Goal: Task Accomplishment & Management: Manage account settings

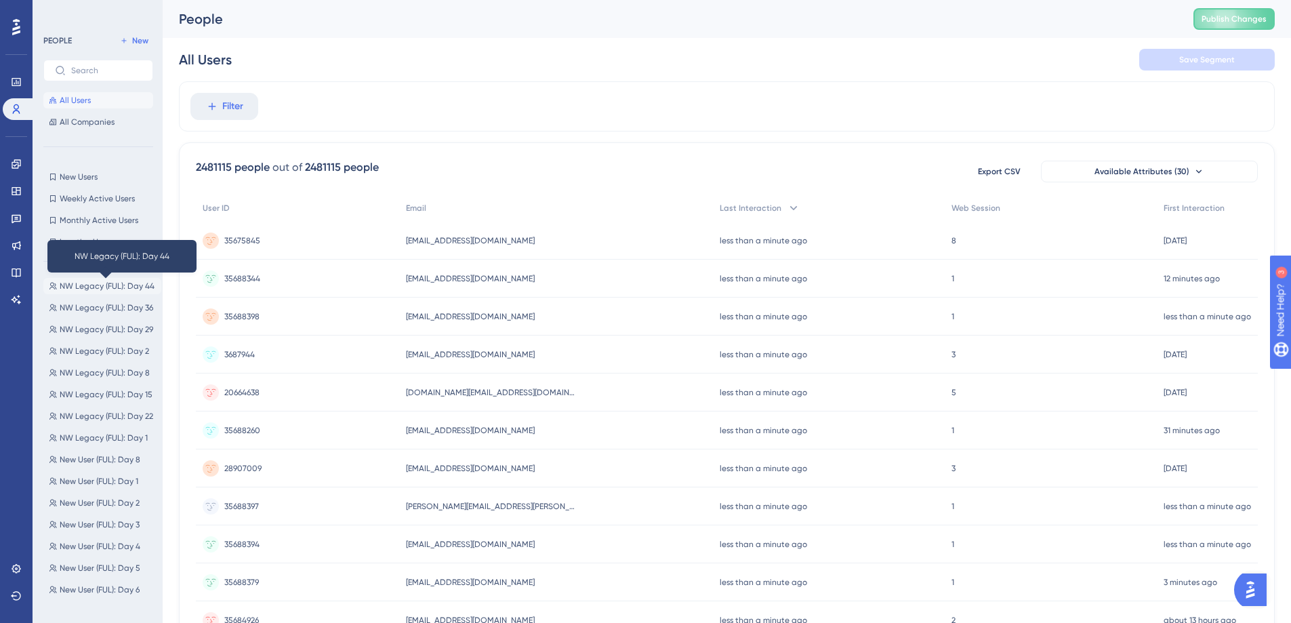
click at [121, 281] on span "NW Legacy (FUL): Day 44" at bounding box center [107, 286] width 95 height 11
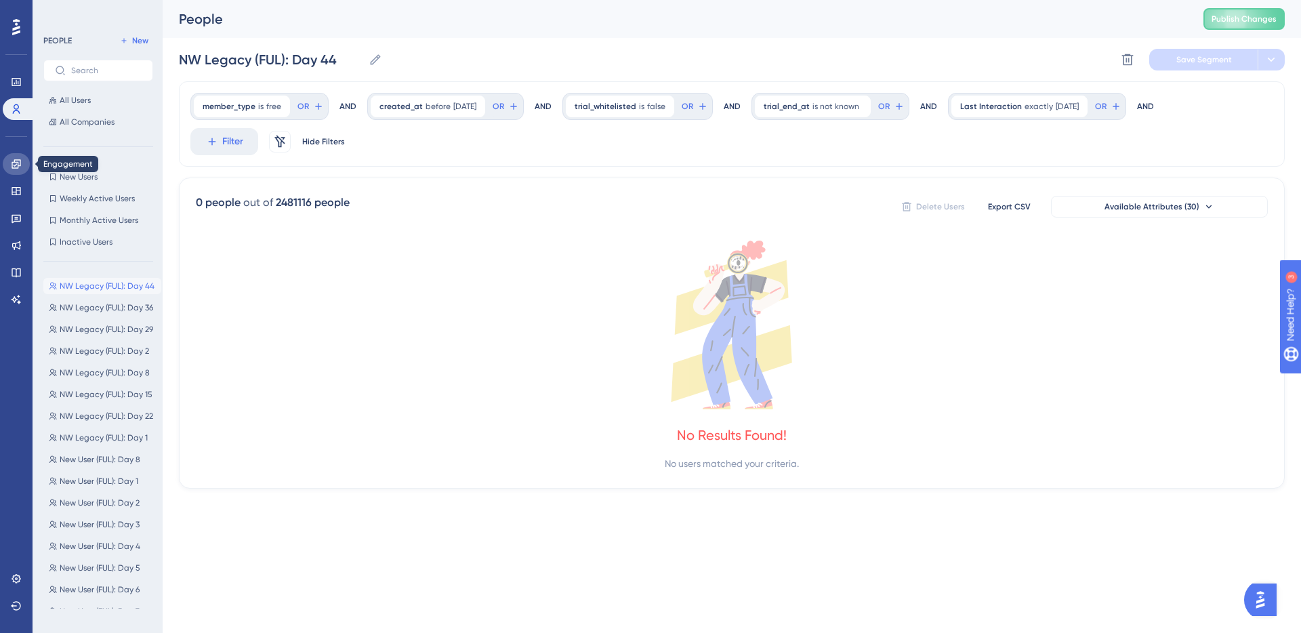
click at [14, 159] on icon at bounding box center [16, 164] width 11 height 11
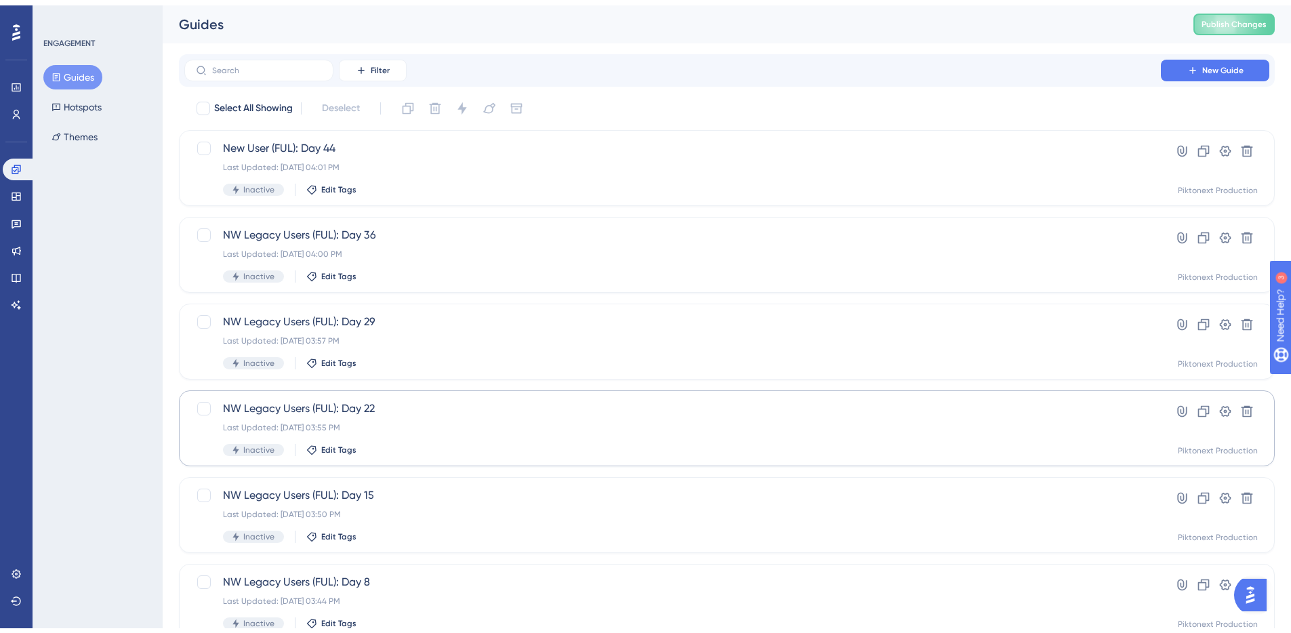
scroll to position [419, 0]
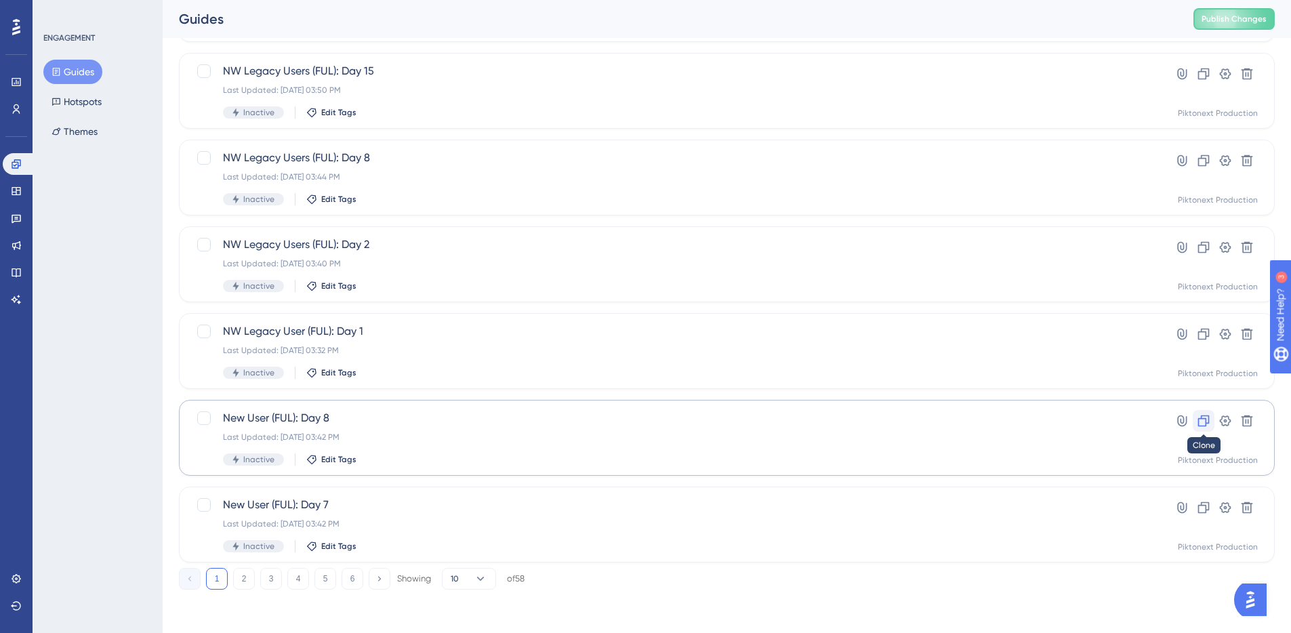
click at [1199, 423] on icon at bounding box center [1204, 421] width 14 height 14
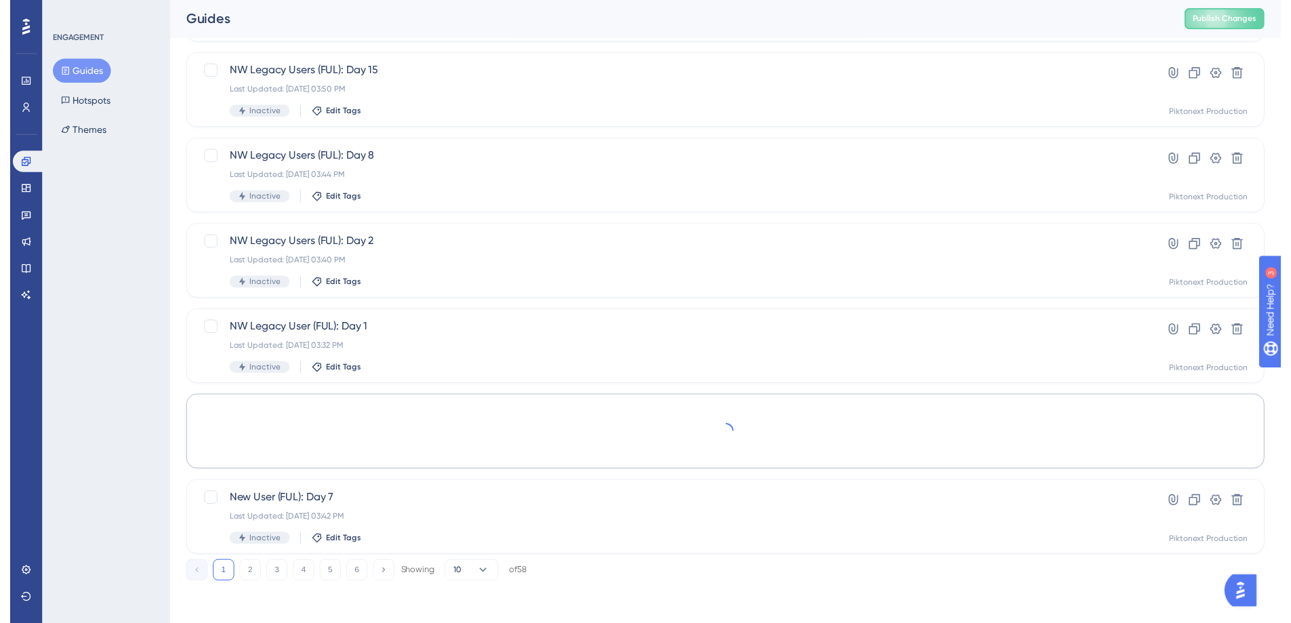
scroll to position [0, 0]
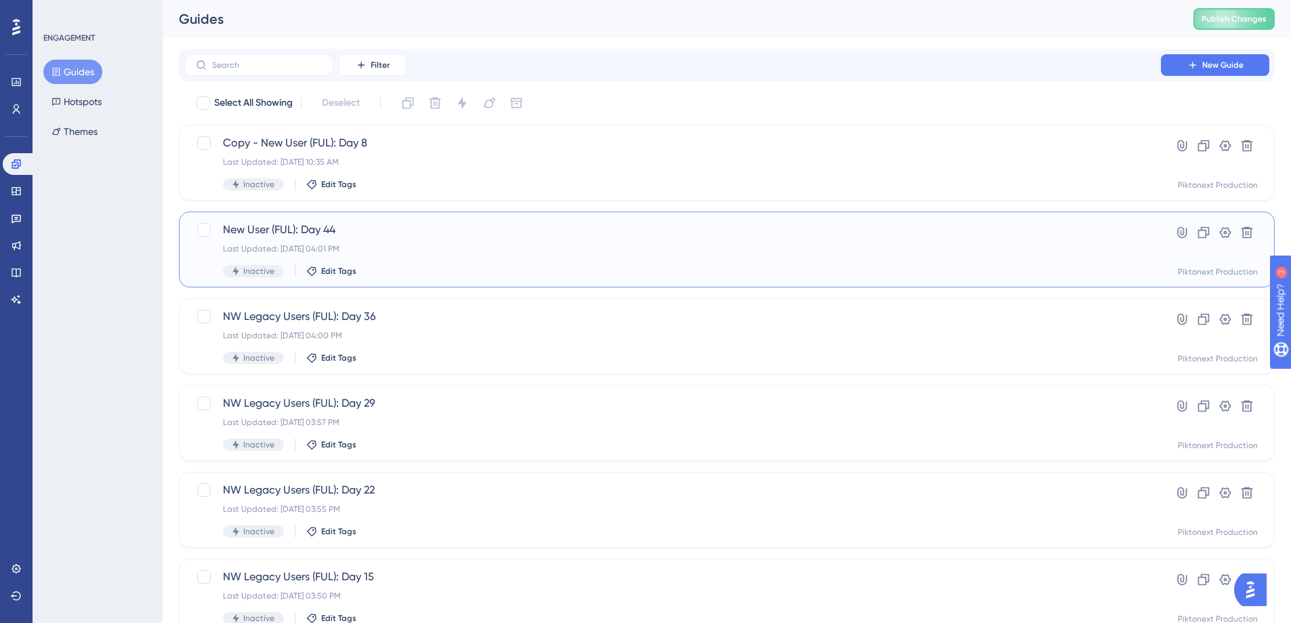
click at [423, 274] on div "Inactive Edit Tags" at bounding box center [672, 271] width 899 height 12
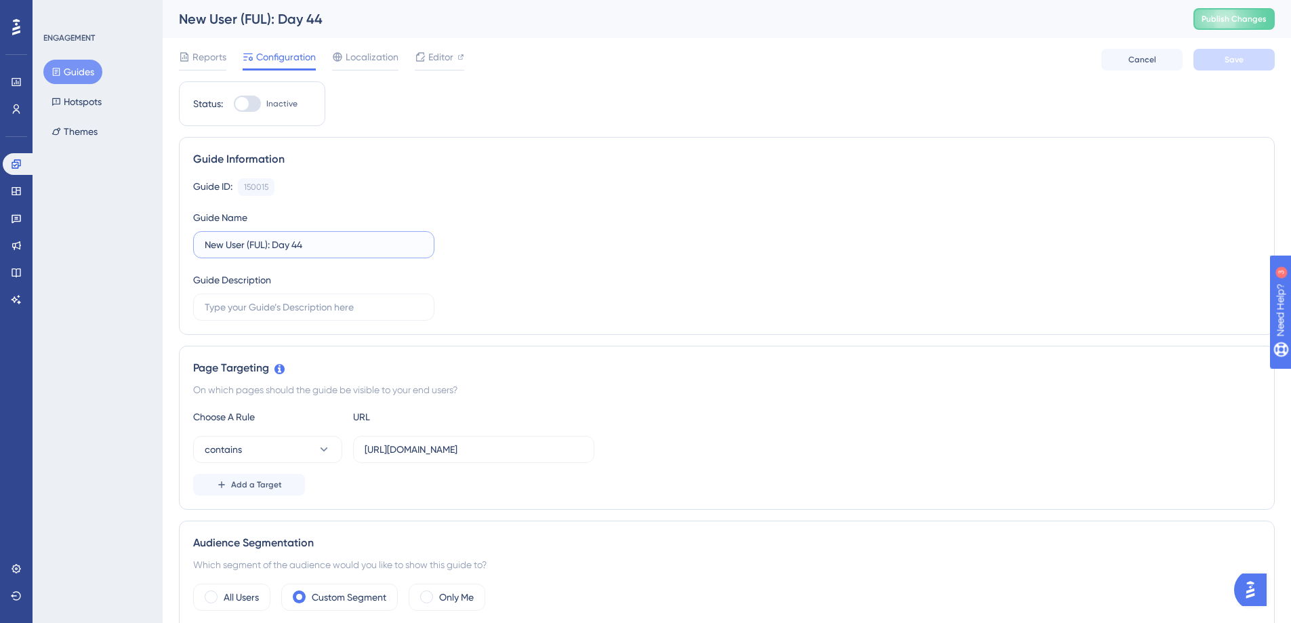
click at [211, 246] on input "New User (FUL): Day 44" at bounding box center [314, 244] width 218 height 15
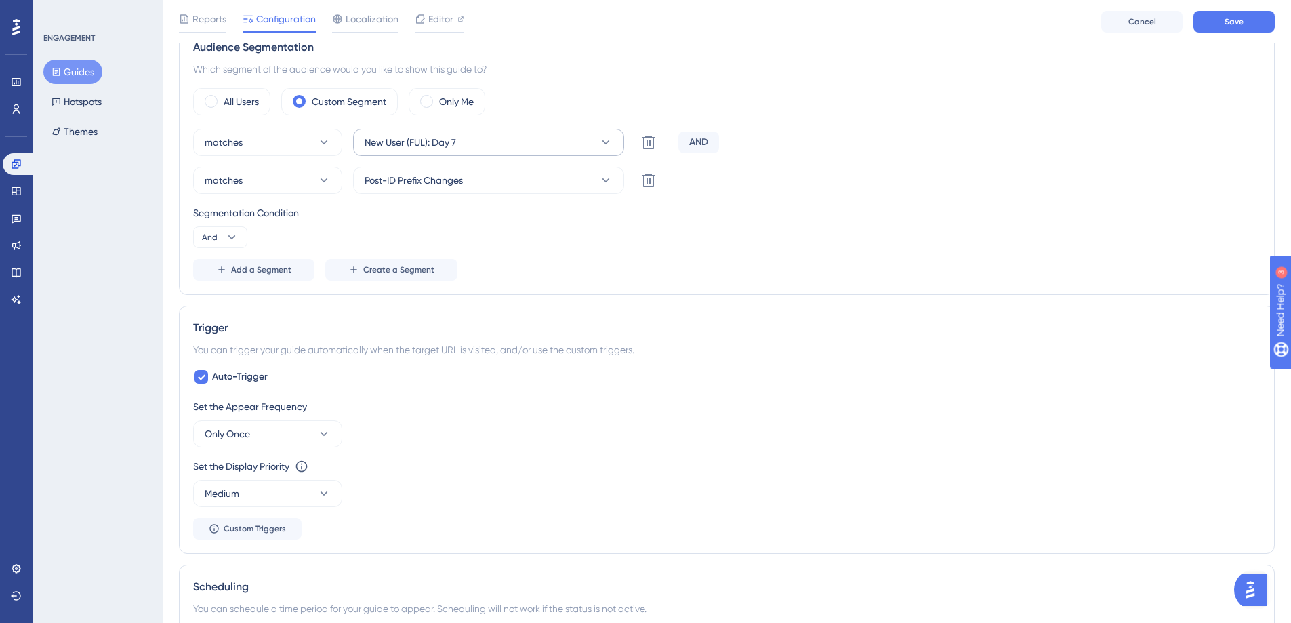
type input "NW Legacy User (FUL): Day 44"
click at [559, 133] on button "New User (FUL): Day 7" at bounding box center [488, 142] width 271 height 27
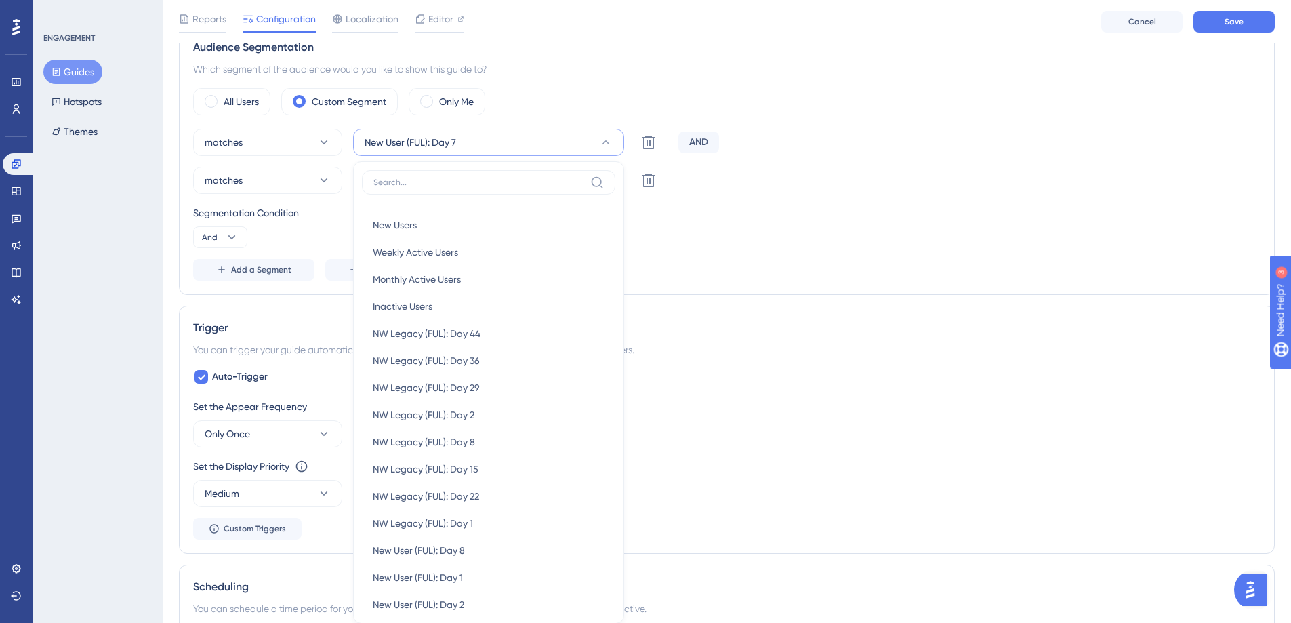
scroll to position [578, 0]
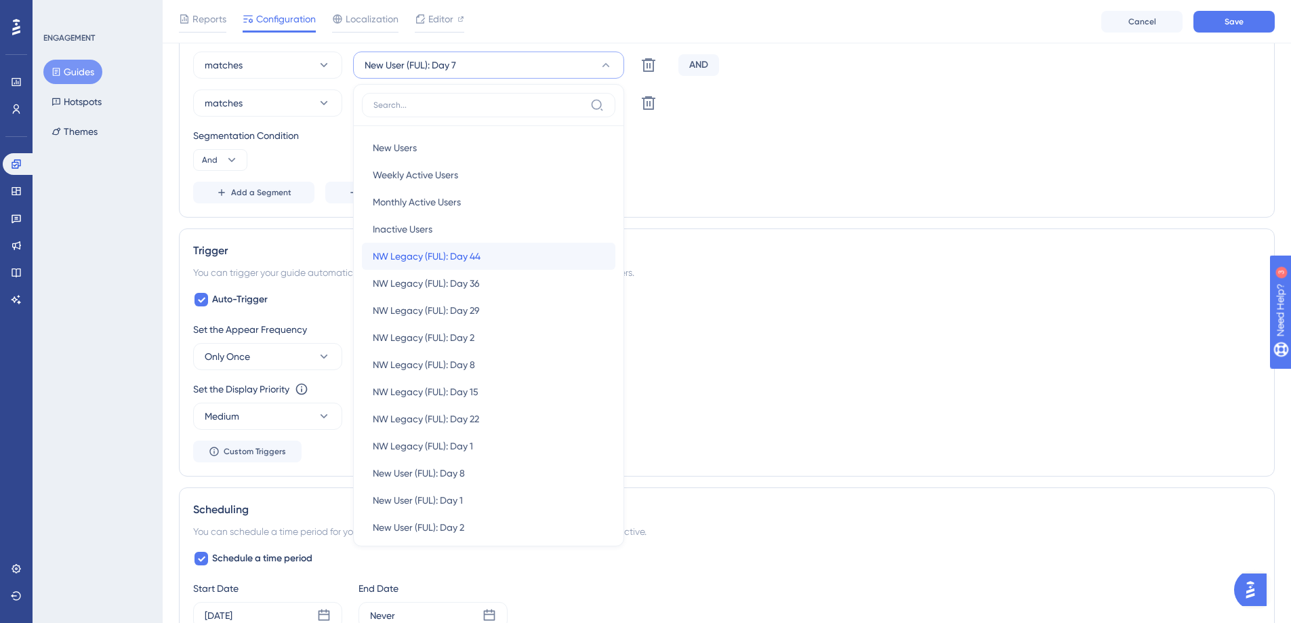
click at [505, 251] on div "NW Legacy (FUL): Day 44 NW Legacy (FUL): Day 44" at bounding box center [489, 256] width 232 height 27
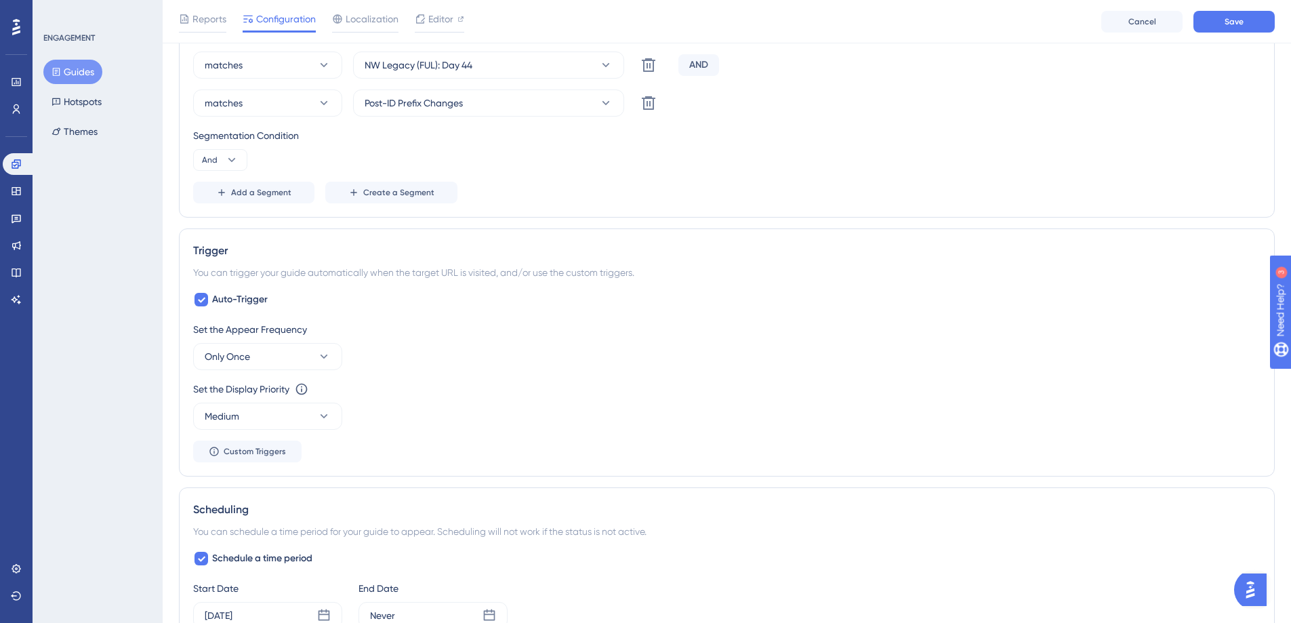
scroll to position [322, 0]
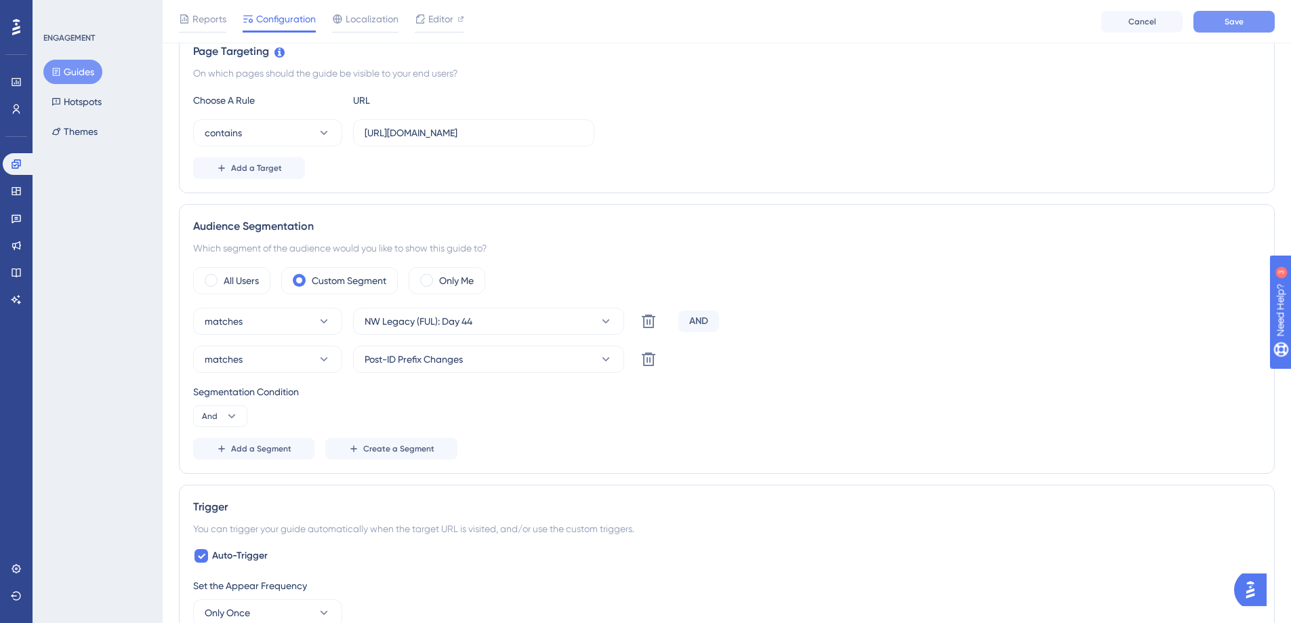
click at [1248, 20] on button "Save" at bounding box center [1233, 22] width 81 height 22
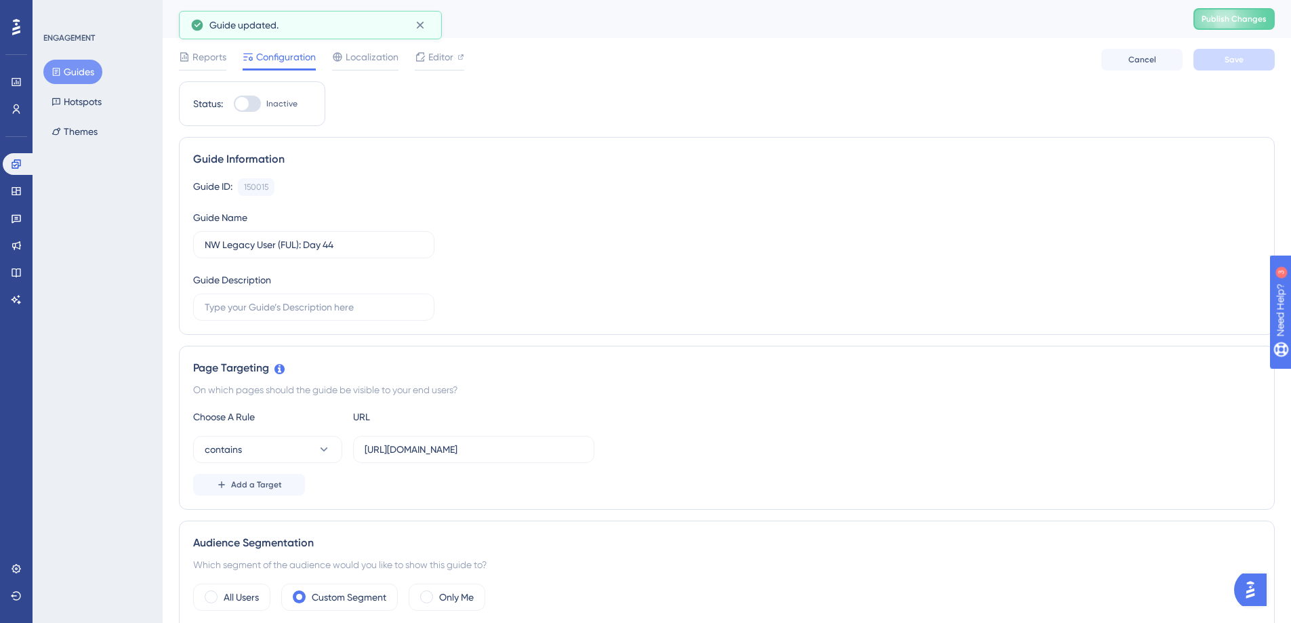
click at [77, 81] on button "Guides" at bounding box center [72, 72] width 59 height 24
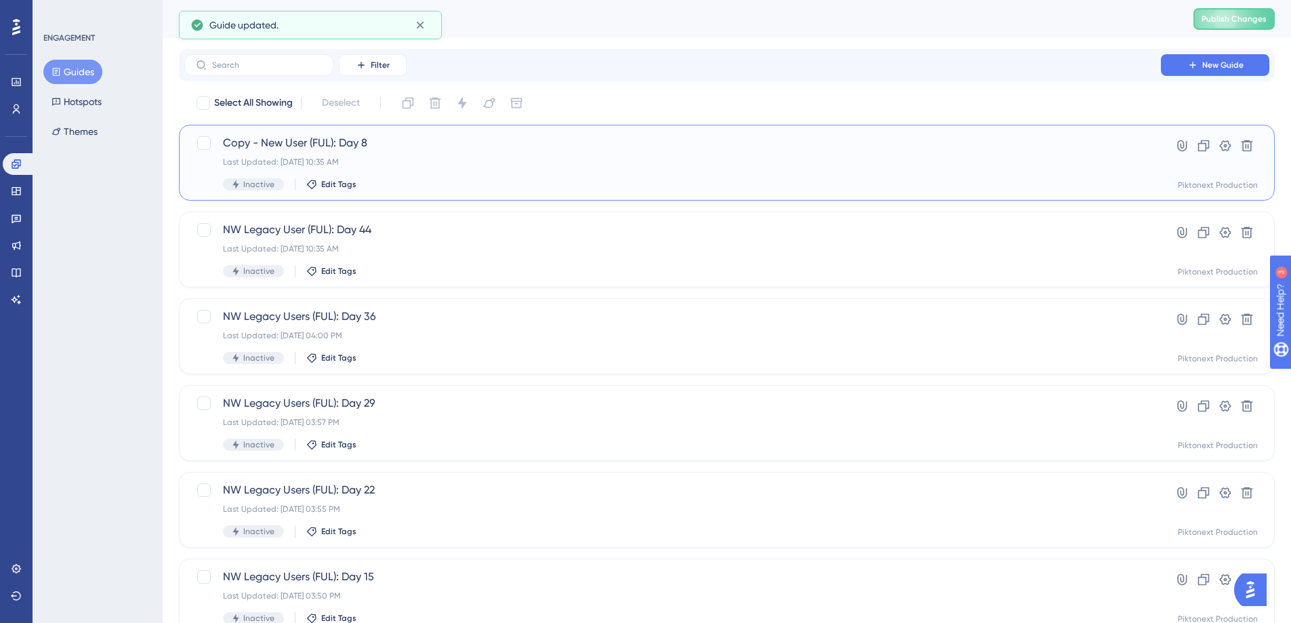
click at [428, 148] on span "Copy - New User (FUL): Day 8" at bounding box center [672, 143] width 899 height 16
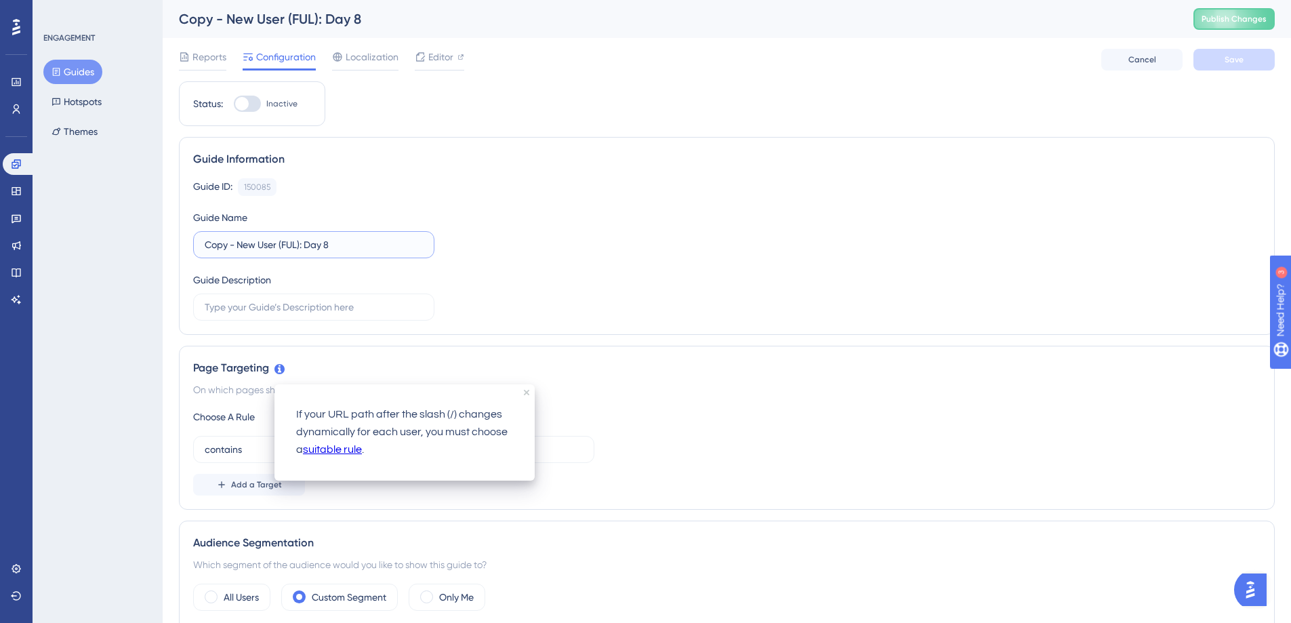
click at [248, 243] on input "Copy - New User (FUL): Day 8" at bounding box center [314, 244] width 218 height 15
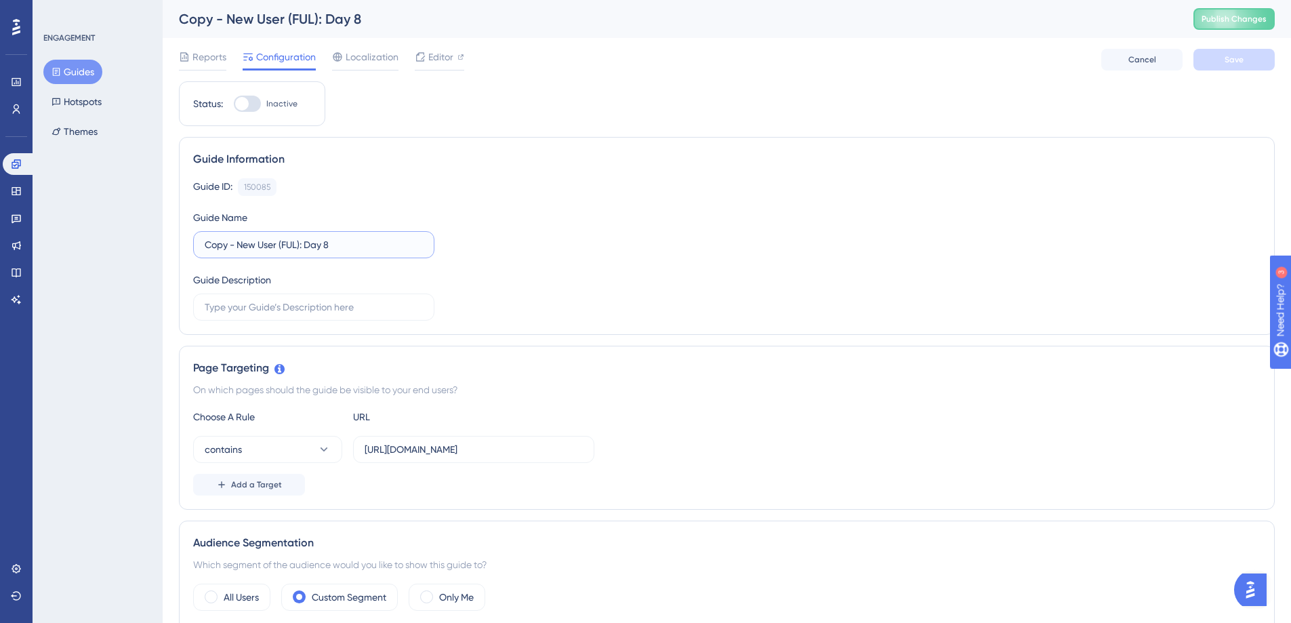
click at [248, 243] on input "Copy - New User (FUL): Day 8" at bounding box center [314, 244] width 218 height 15
type input "NW Legacy User (FUL): Day 45"
click at [489, 245] on div "Guide ID: 150085 Copy Guide Name NW Legacy User (FUL): Day 45 Guide Description" at bounding box center [726, 249] width 1067 height 142
click at [1264, 52] on button "Save" at bounding box center [1233, 60] width 81 height 22
click at [448, 57] on span "Editor" at bounding box center [440, 57] width 25 height 16
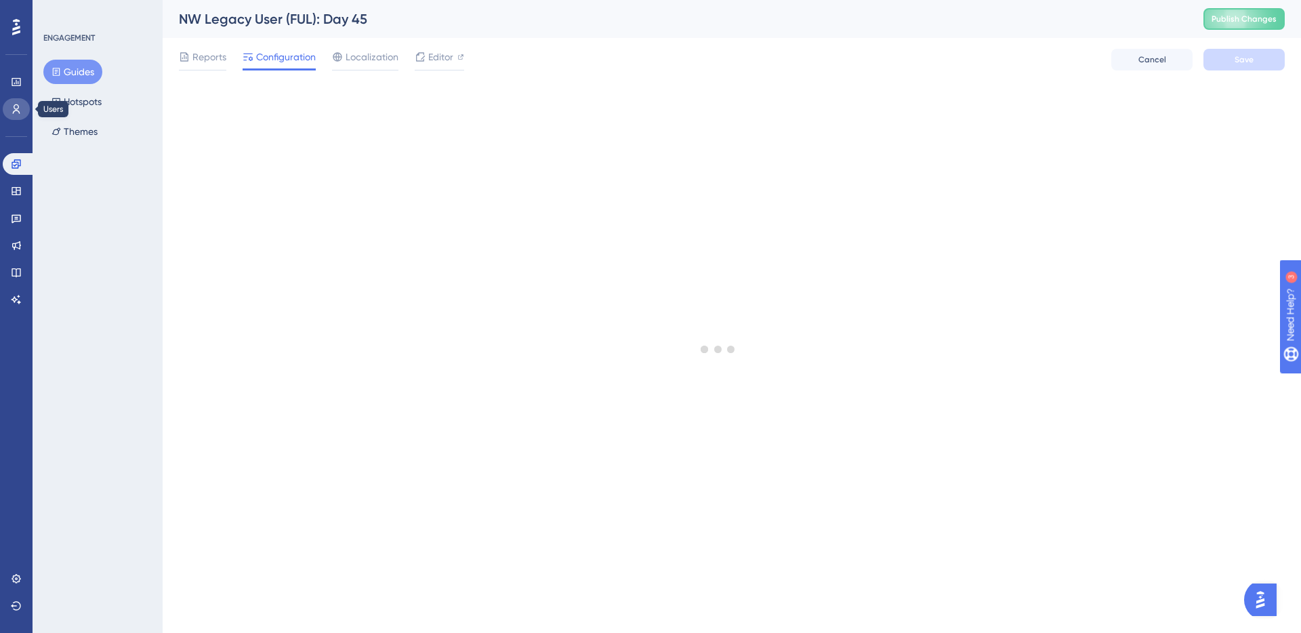
click at [12, 101] on link at bounding box center [16, 109] width 27 height 22
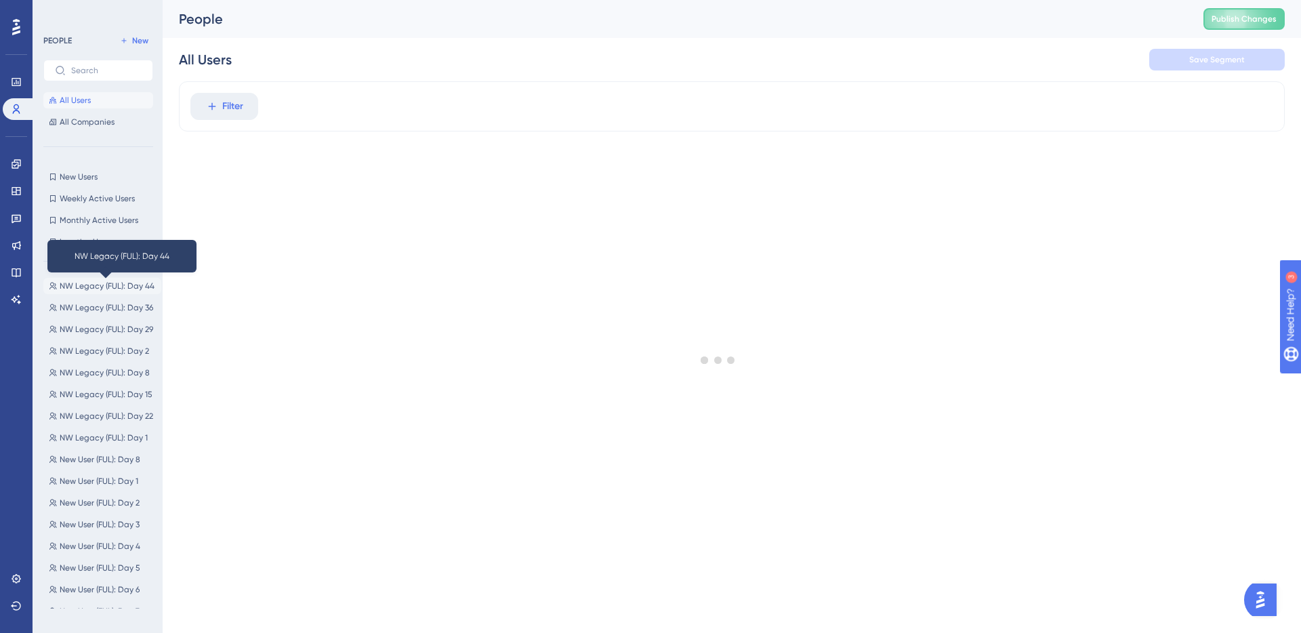
click at [113, 286] on span "NW Legacy (FUL): Day 44" at bounding box center [107, 286] width 95 height 11
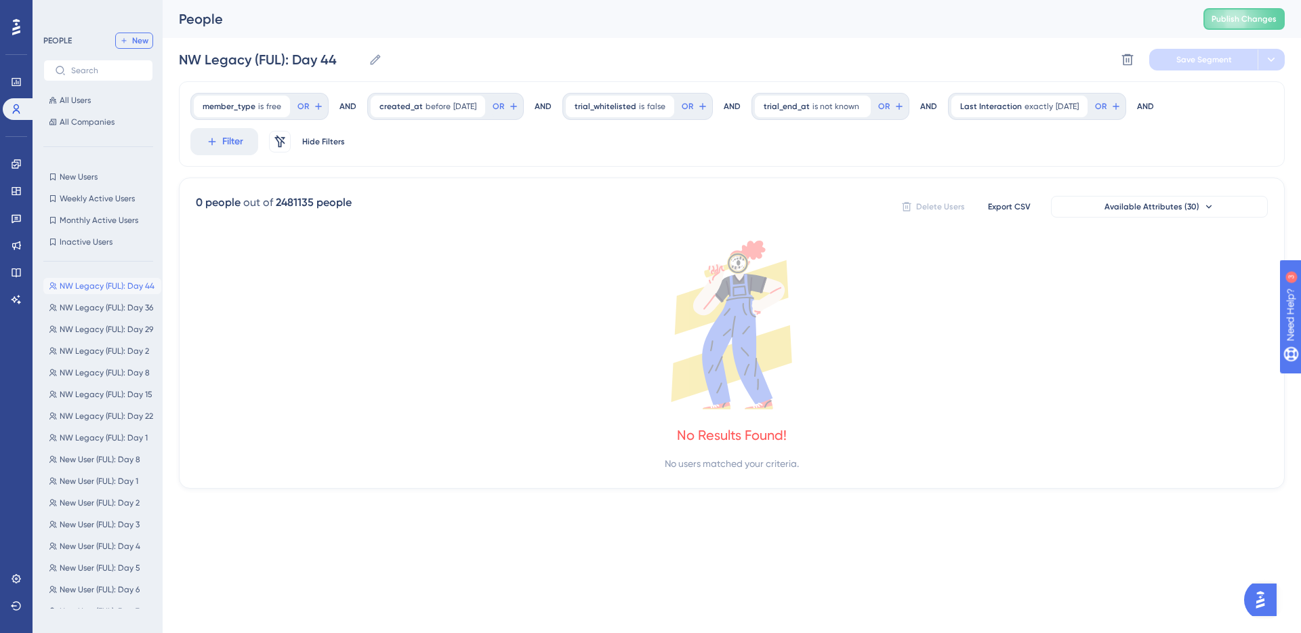
click at [143, 41] on span "New" at bounding box center [140, 40] width 16 height 11
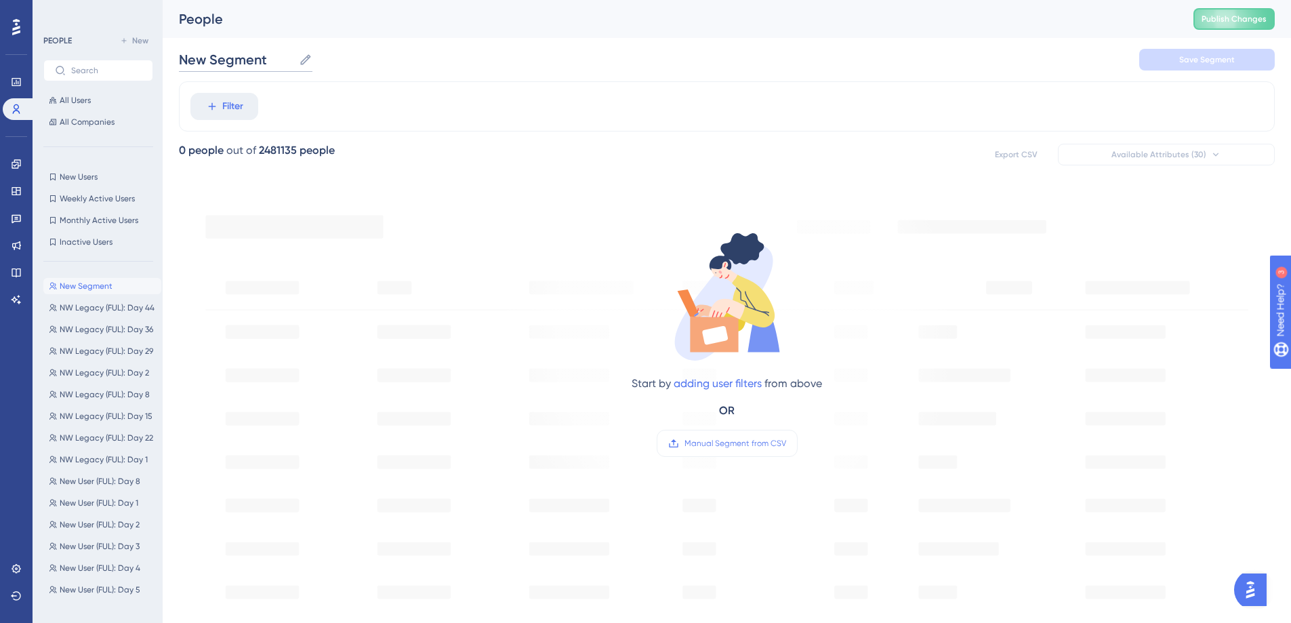
click at [231, 58] on input "New Segment" at bounding box center [236, 59] width 115 height 19
type input "NW Legacy (FUL): Day 45"
click at [233, 113] on span "Filter" at bounding box center [232, 106] width 21 height 16
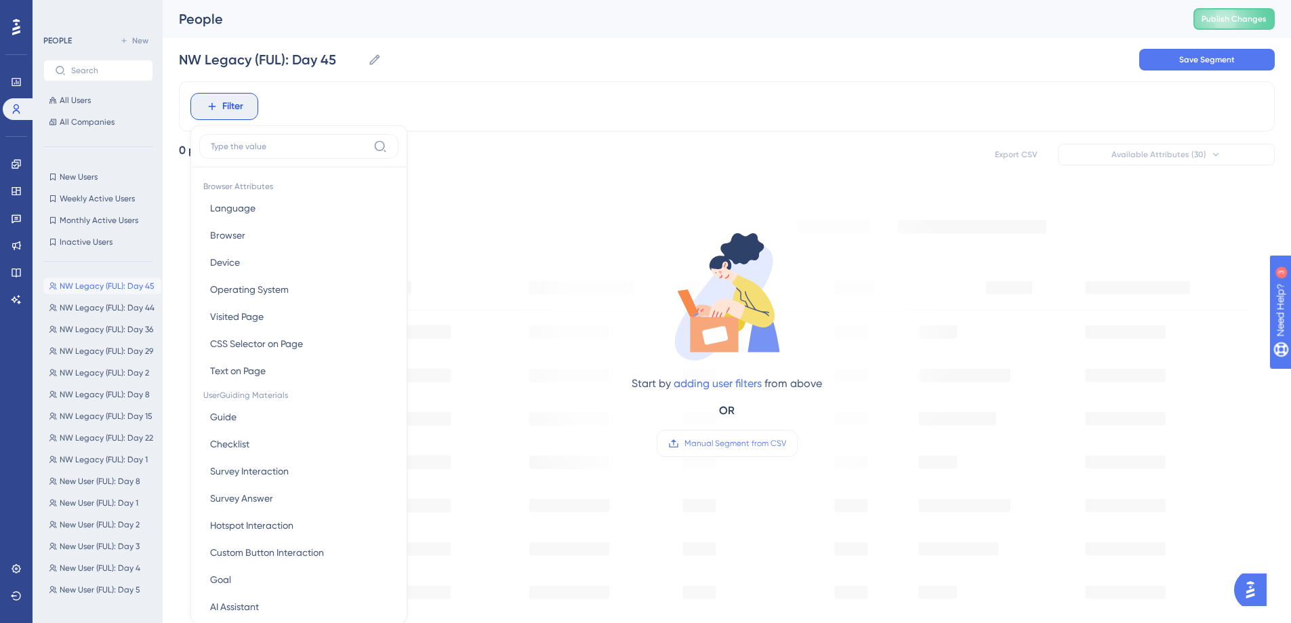
scroll to position [63, 0]
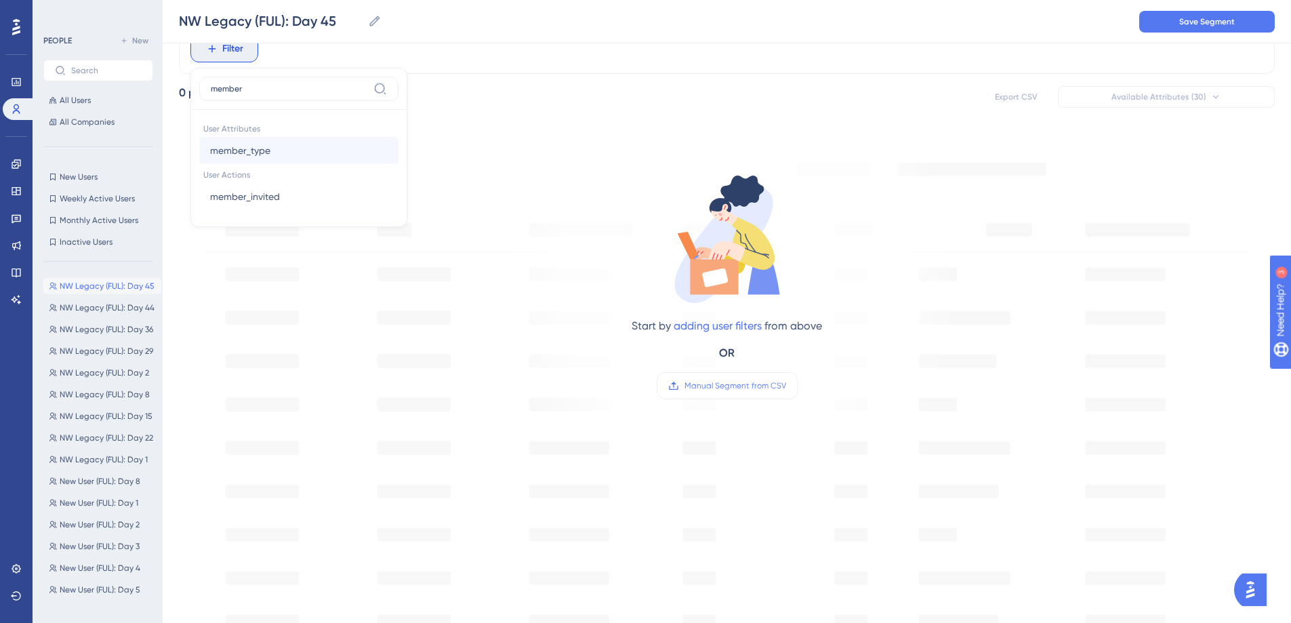
type input "member"
click at [304, 150] on button "member_type member_type" at bounding box center [298, 150] width 199 height 27
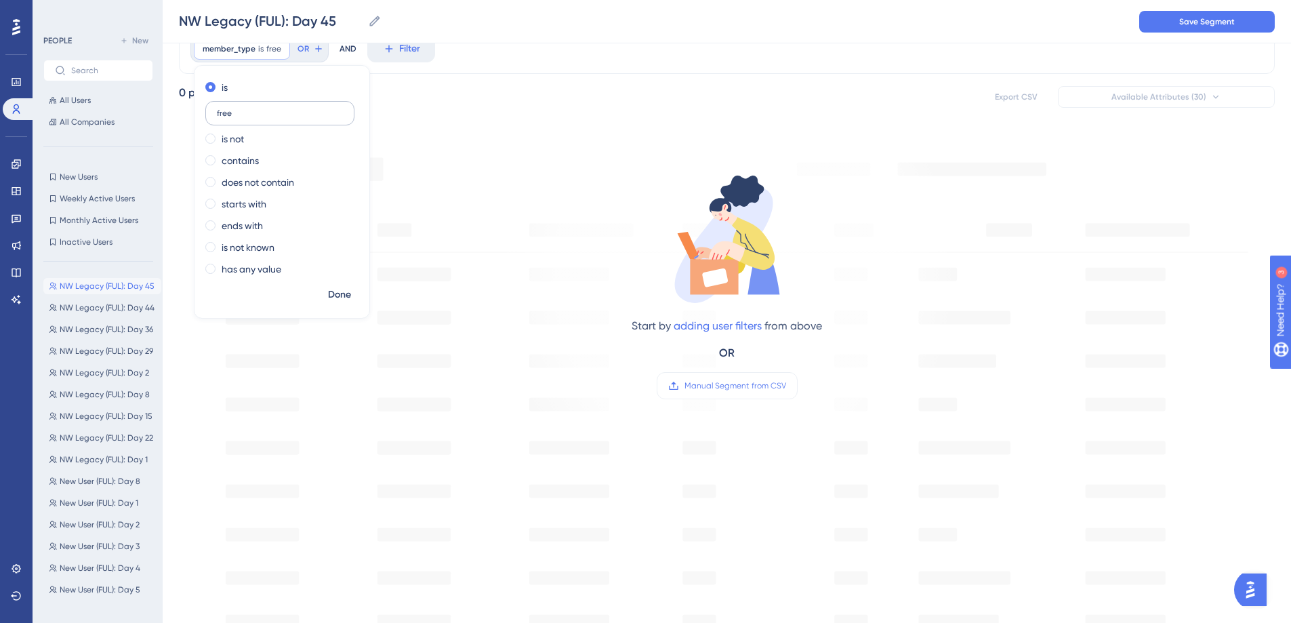
type input "free"
click at [339, 301] on span "Done" at bounding box center [339, 295] width 23 height 16
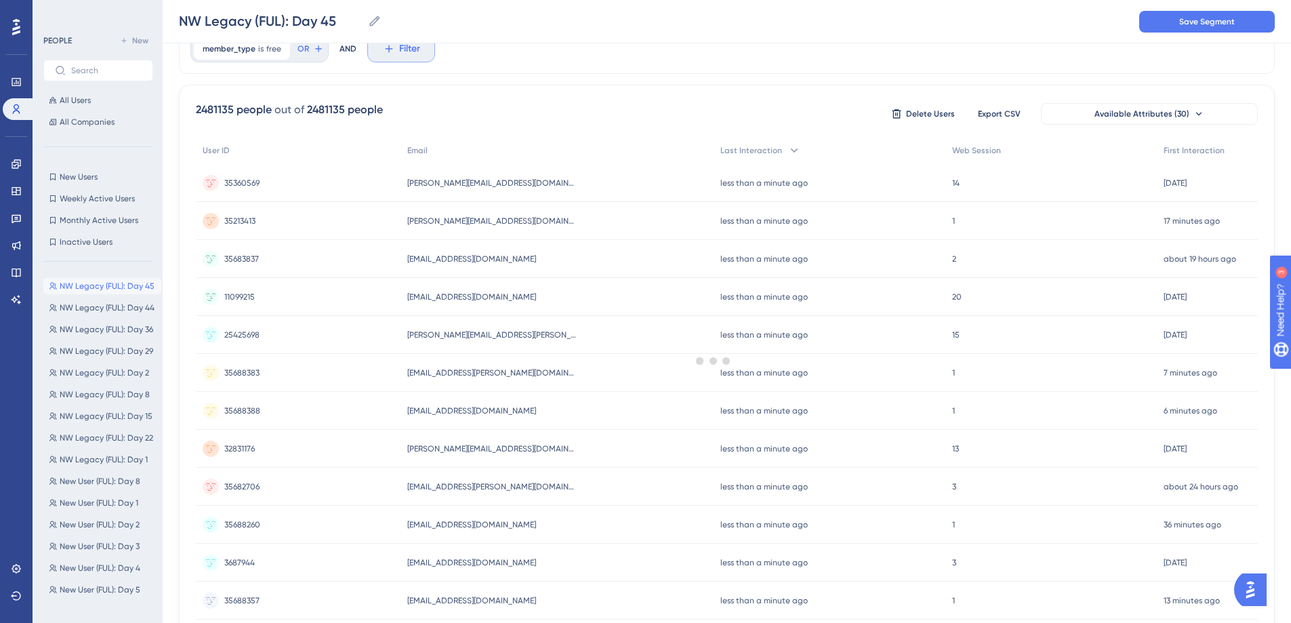
click at [405, 59] on button "Filter" at bounding box center [401, 48] width 68 height 27
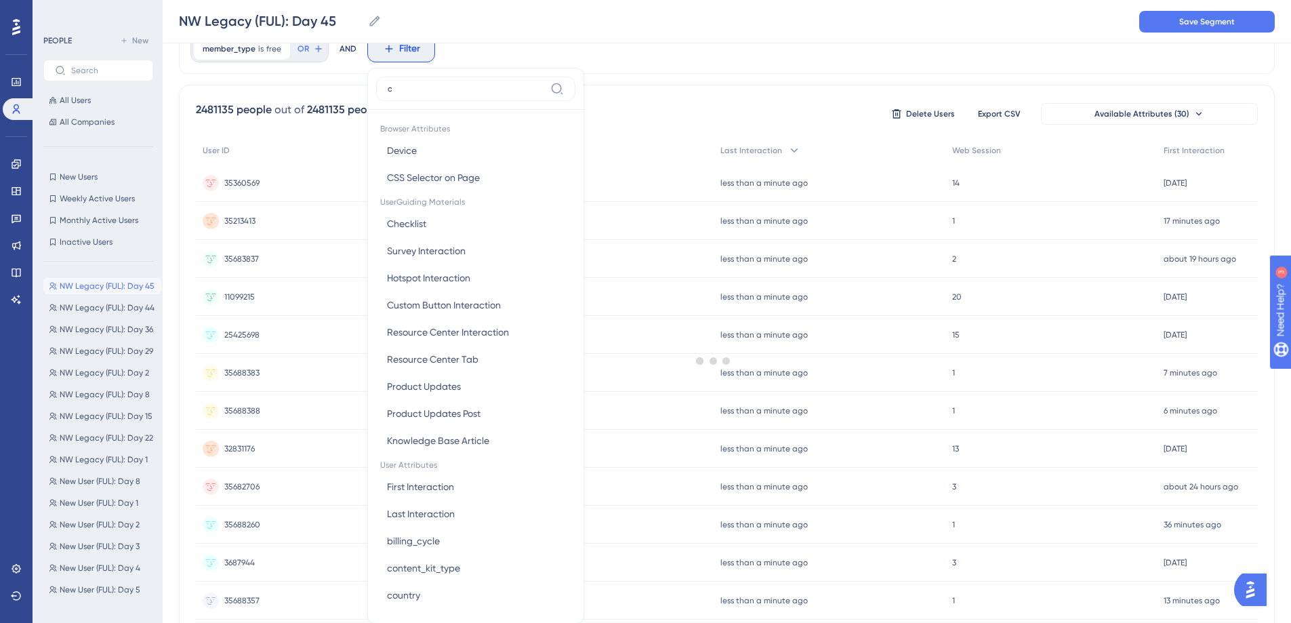
scroll to position [98, 0]
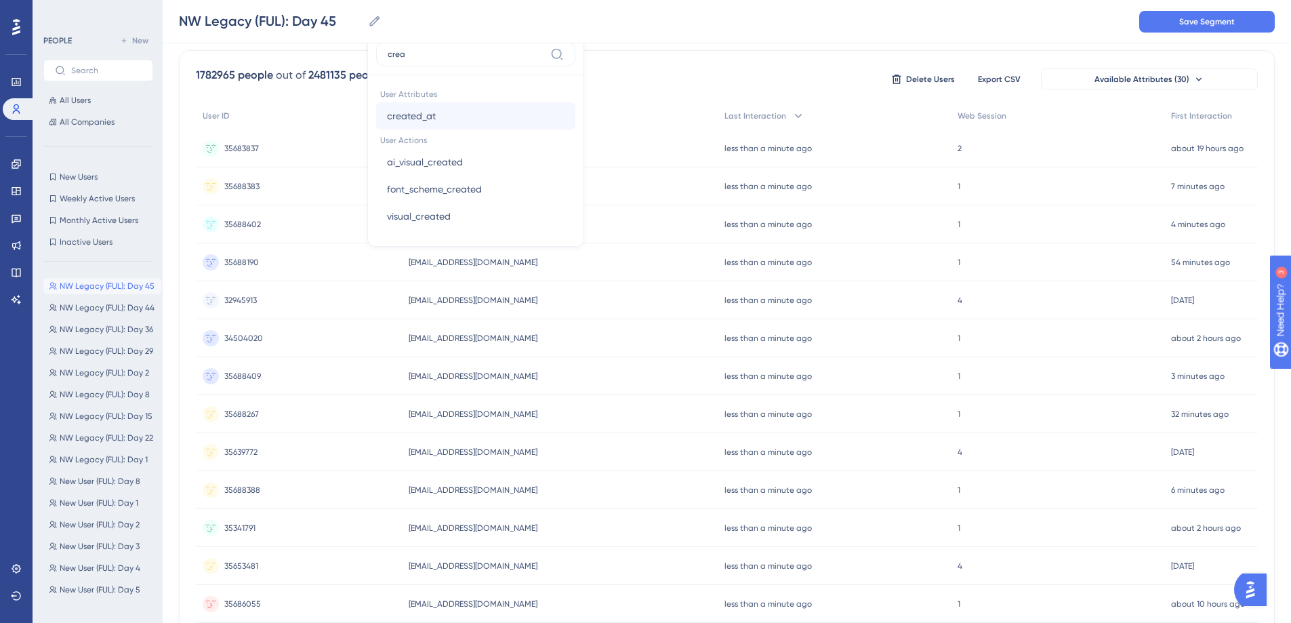
type input "crea"
click at [438, 113] on button "created_at created_at" at bounding box center [475, 115] width 199 height 27
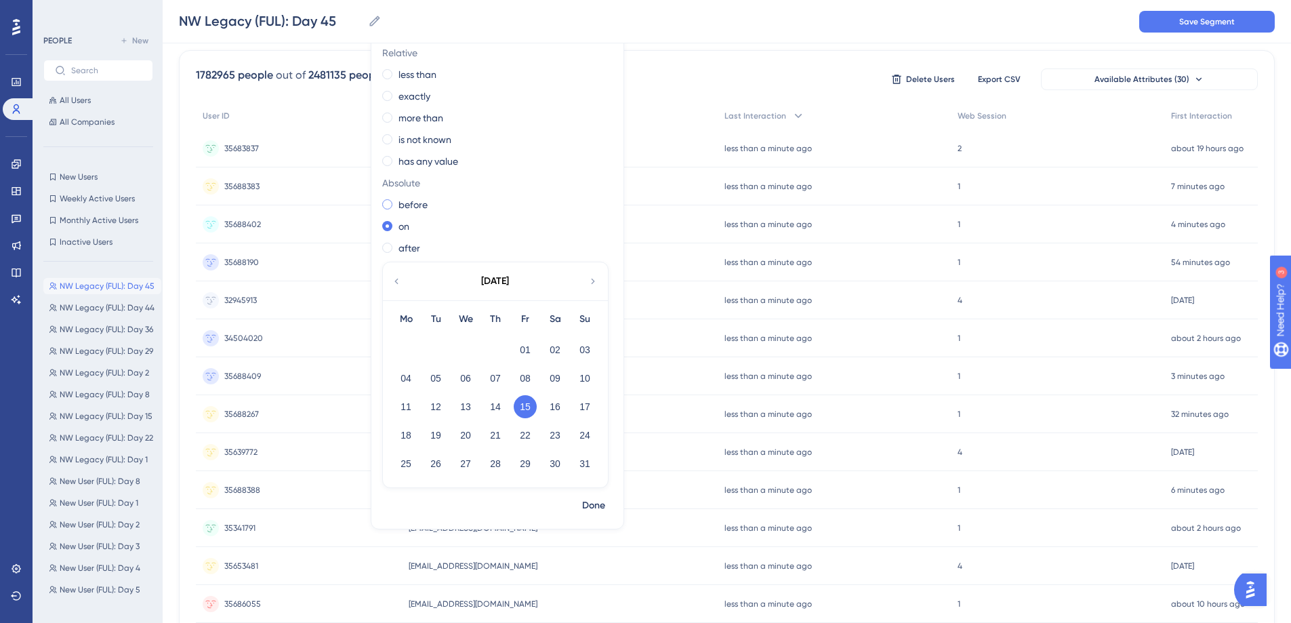
click at [407, 208] on label "before" at bounding box center [412, 204] width 29 height 16
click at [439, 460] on button "26" at bounding box center [435, 463] width 23 height 23
click at [606, 508] on button "Done" at bounding box center [594, 505] width 38 height 24
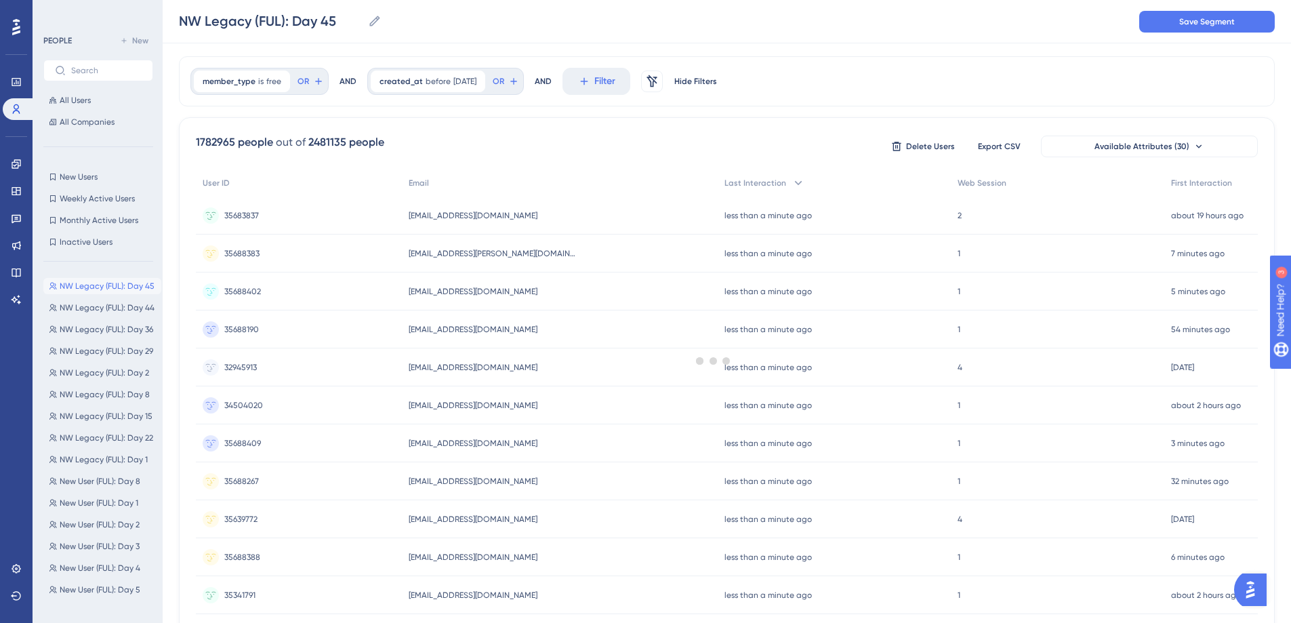
scroll to position [0, 0]
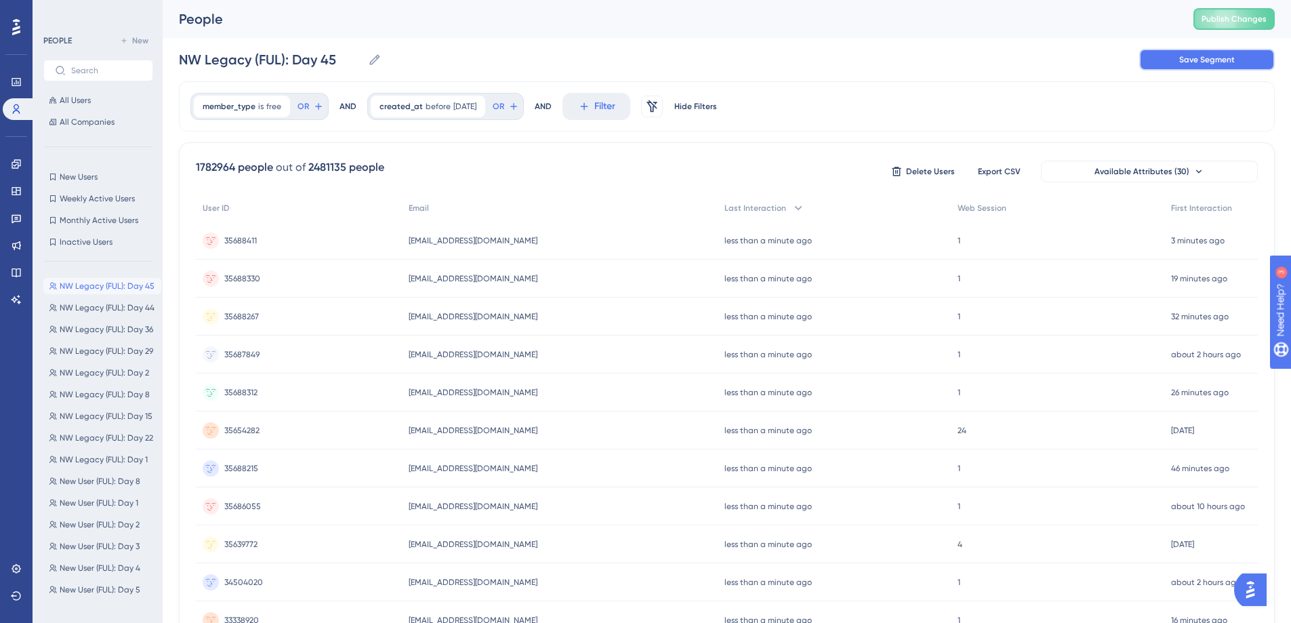
click at [1188, 60] on span "Save Segment" at bounding box center [1207, 59] width 56 height 11
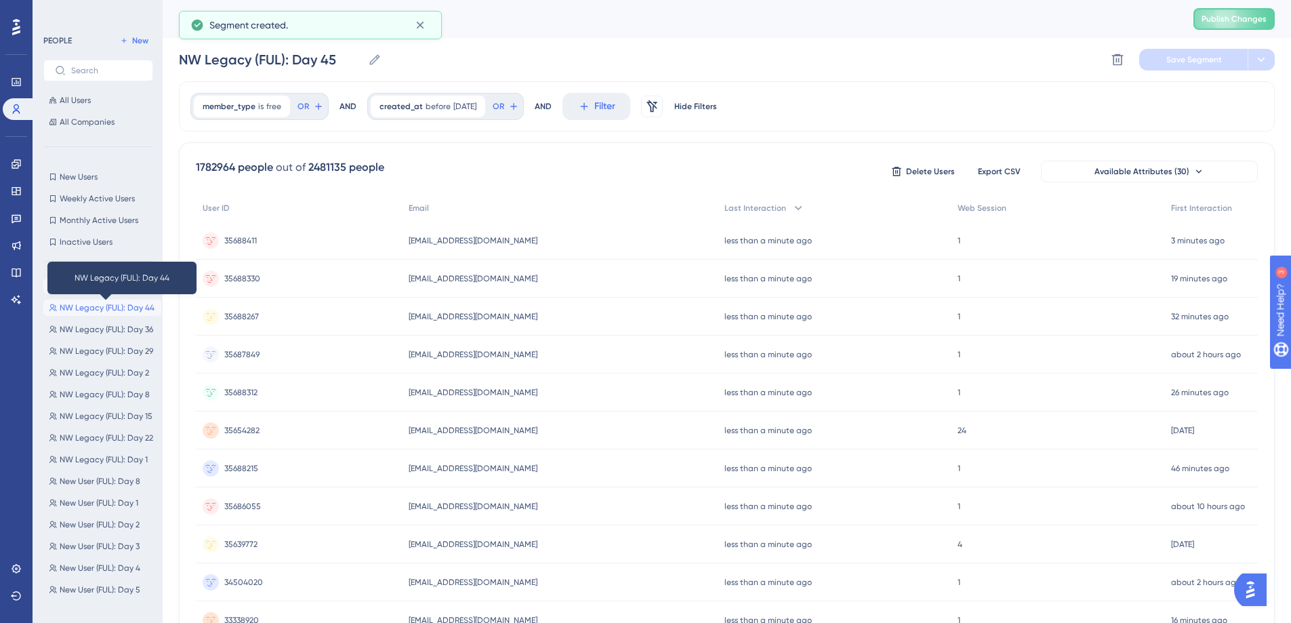
click at [96, 304] on span "NW Legacy (FUL): Day 44" at bounding box center [107, 307] width 95 height 11
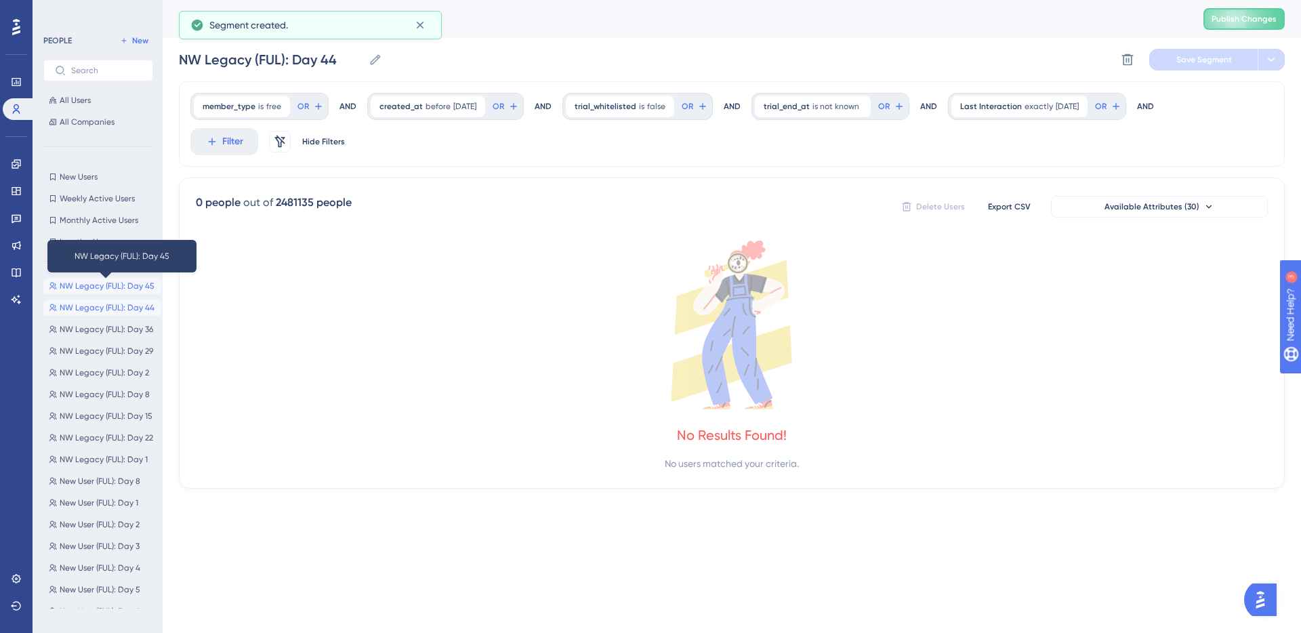
click at [105, 291] on span "NW Legacy (FUL): Day 45" at bounding box center [107, 286] width 95 height 11
type input "NW Legacy (FUL): Day 45"
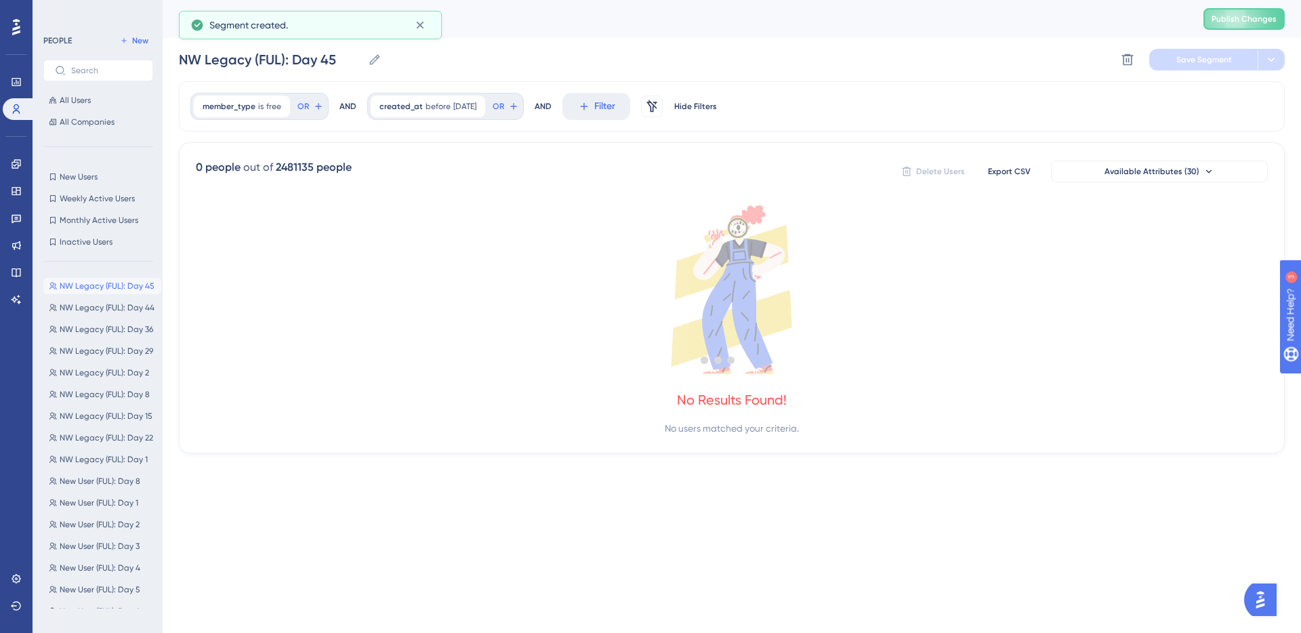
click at [633, 110] on div at bounding box center [718, 359] width 1165 height 535
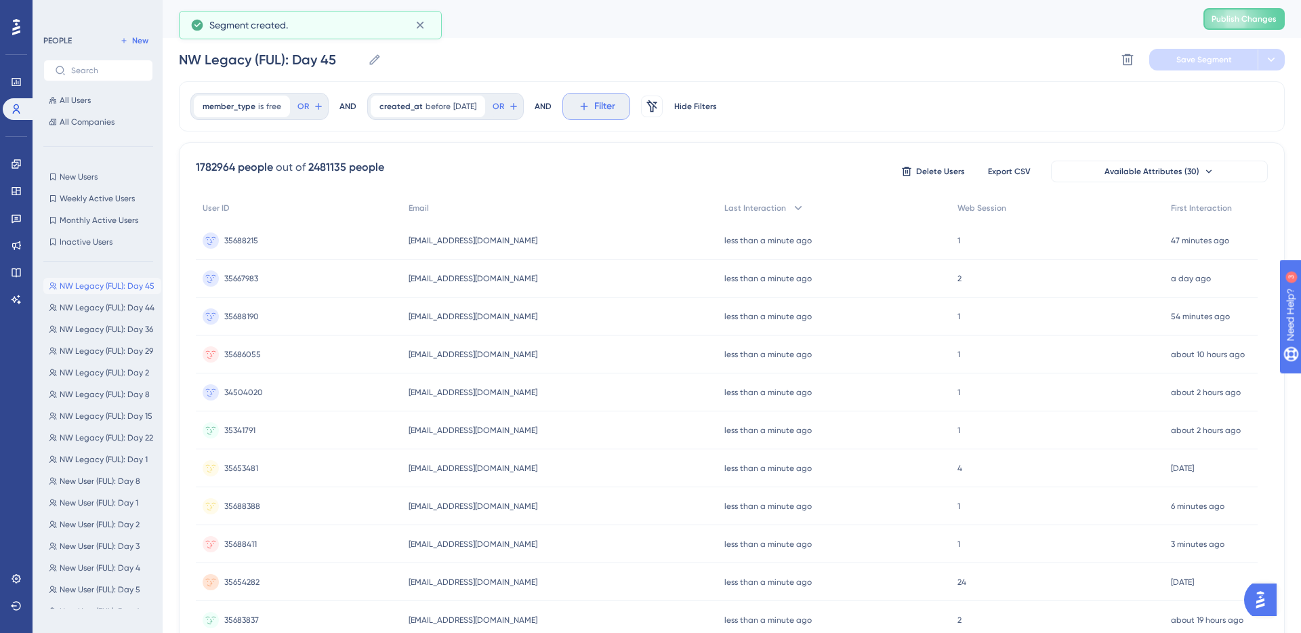
click at [615, 107] on span "Filter" at bounding box center [604, 106] width 21 height 16
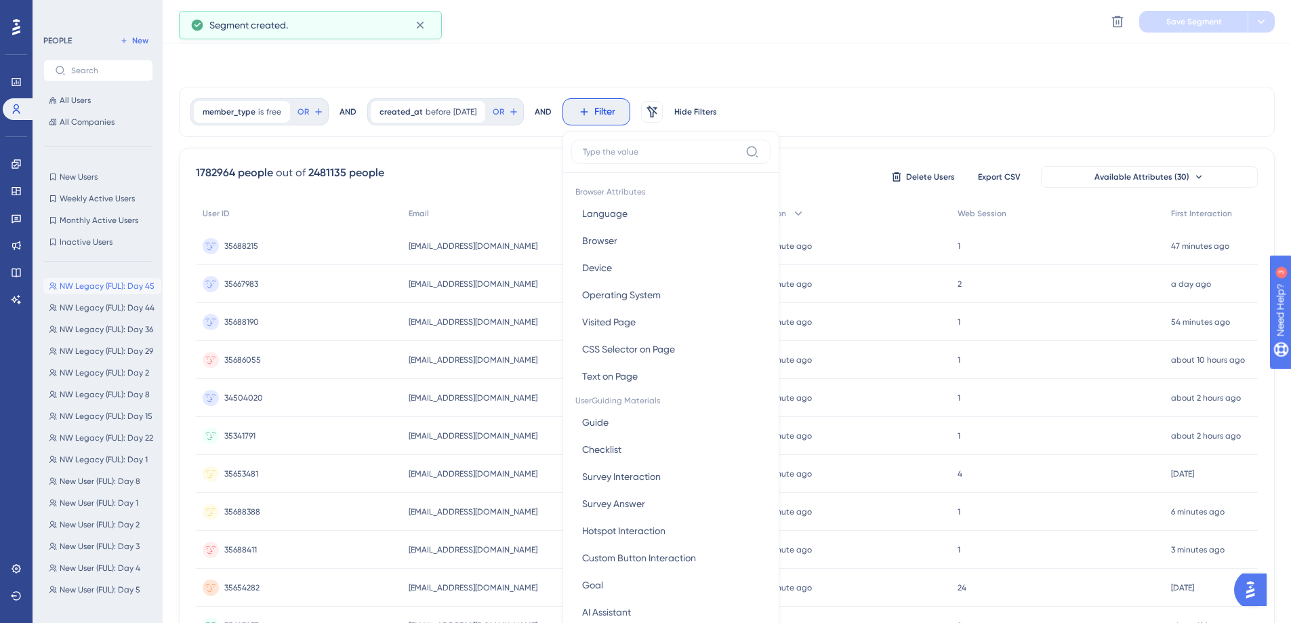
scroll to position [63, 0]
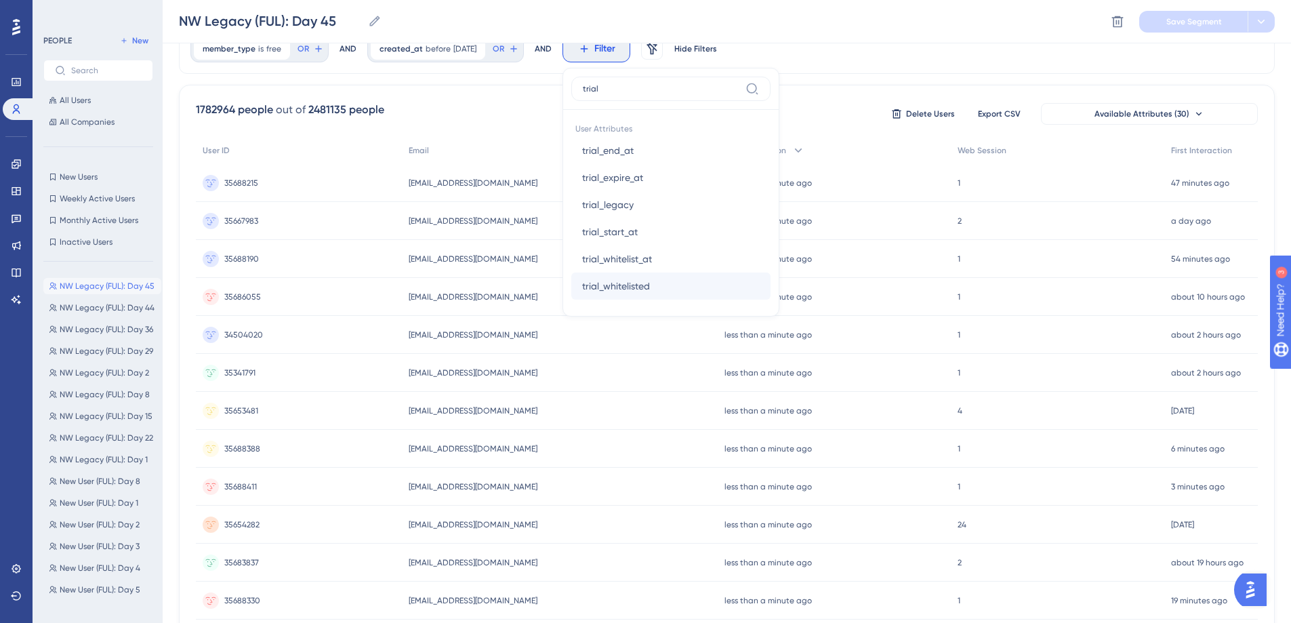
type input "trial"
click at [650, 278] on span "trial_whitelisted" at bounding box center [616, 286] width 68 height 16
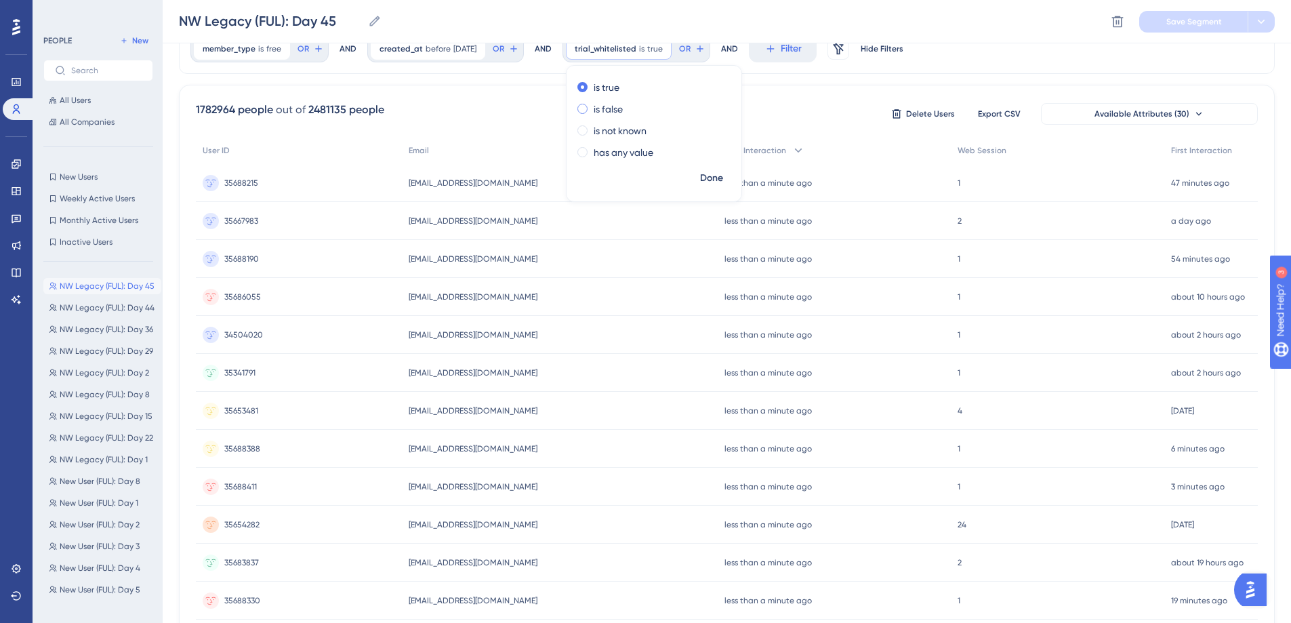
click at [618, 102] on label "is false" at bounding box center [608, 109] width 29 height 16
click at [719, 180] on span "Done" at bounding box center [711, 178] width 23 height 16
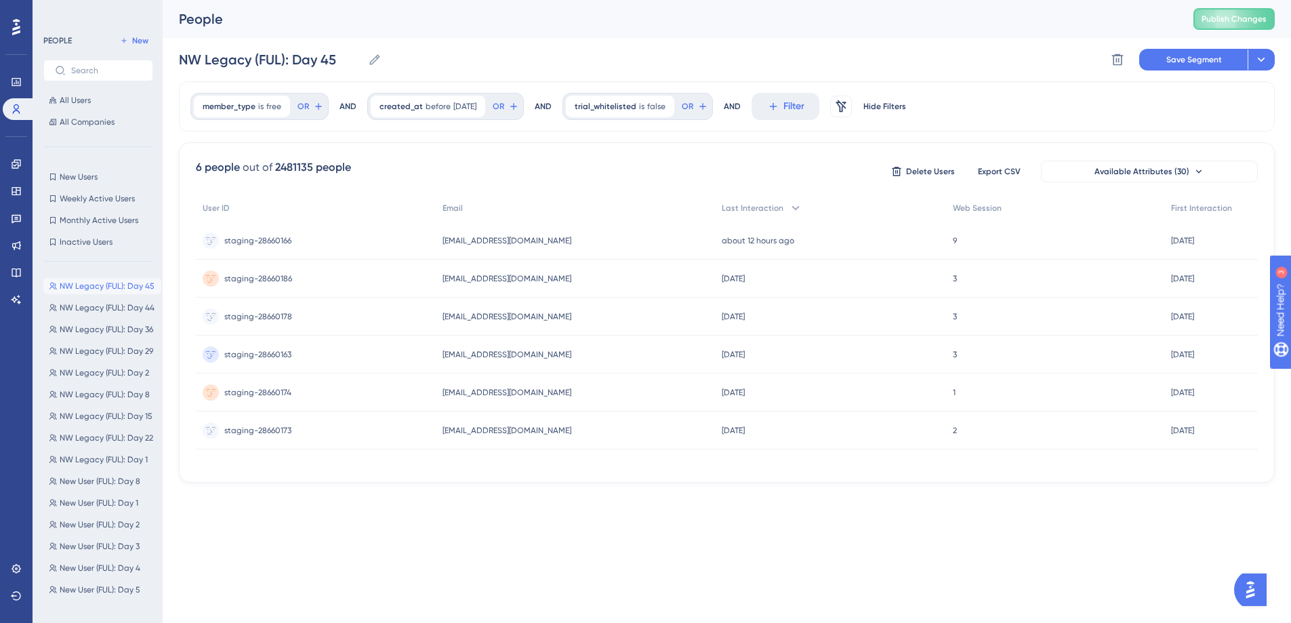
scroll to position [0, 0]
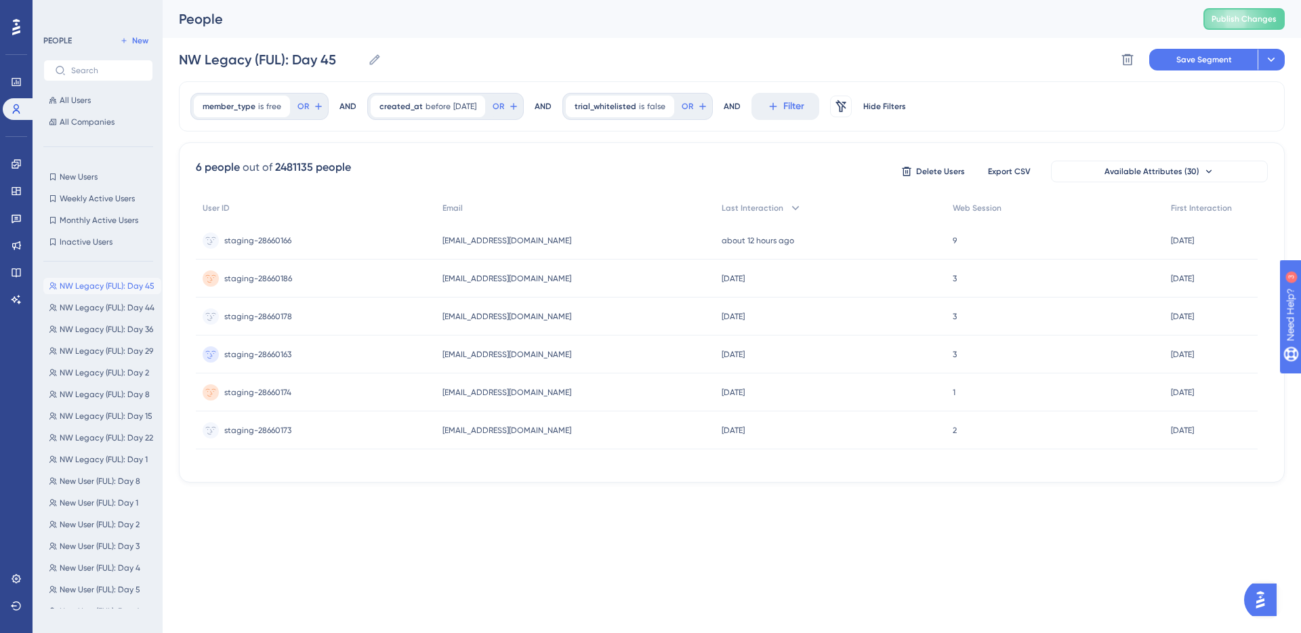
click at [1174, 19] on div "People Publish Changes" at bounding box center [732, 19] width 1138 height 38
click at [1187, 68] on button "Save Segment" at bounding box center [1203, 60] width 108 height 22
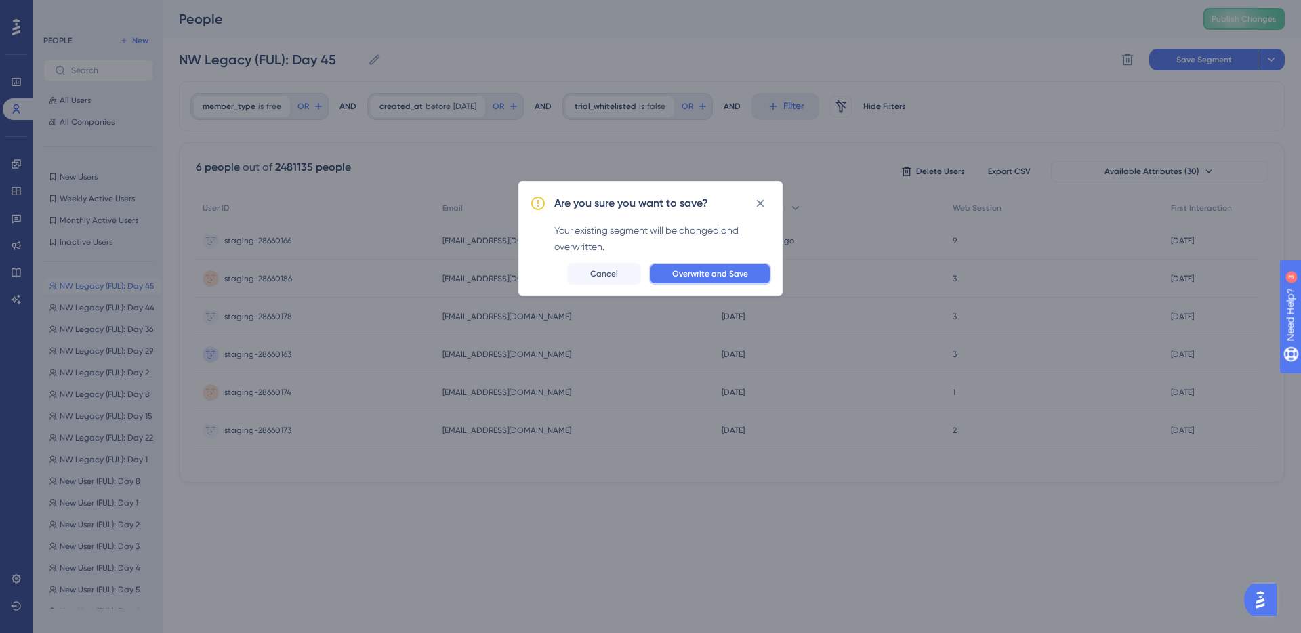
click at [728, 267] on button "Overwrite and Save" at bounding box center [710, 274] width 122 height 22
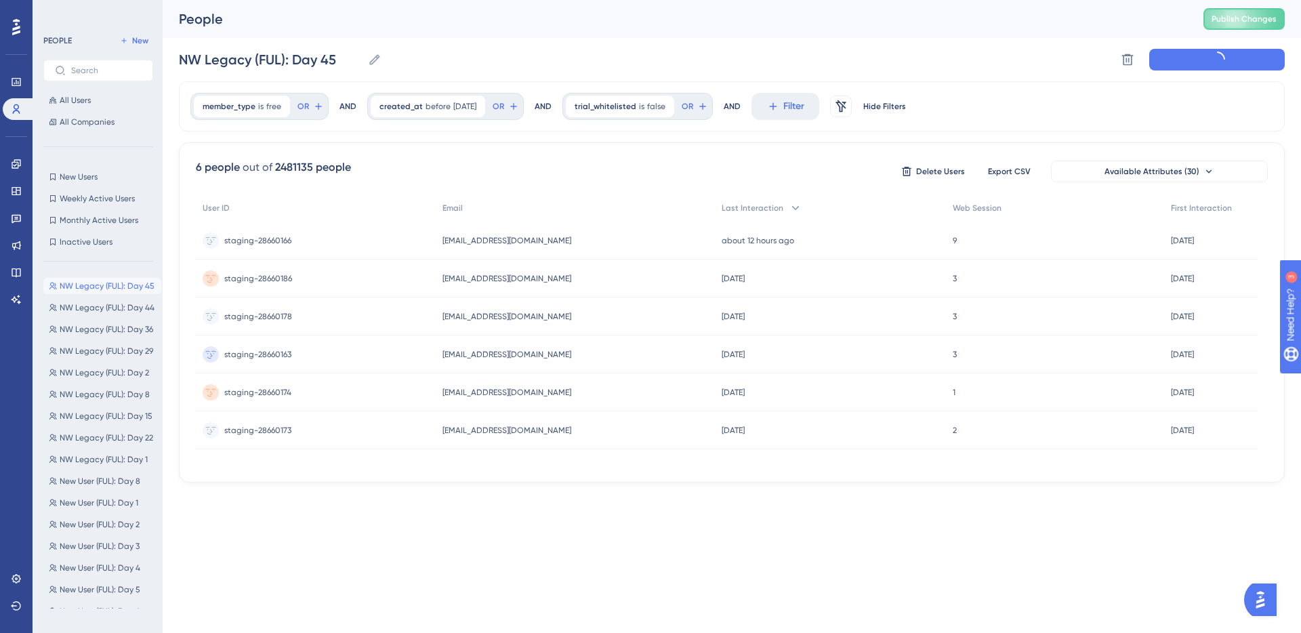
click at [119, 292] on button "NW Legacy (FUL): Day 45 NW Legacy (FUL): Day 45" at bounding box center [102, 286] width 118 height 16
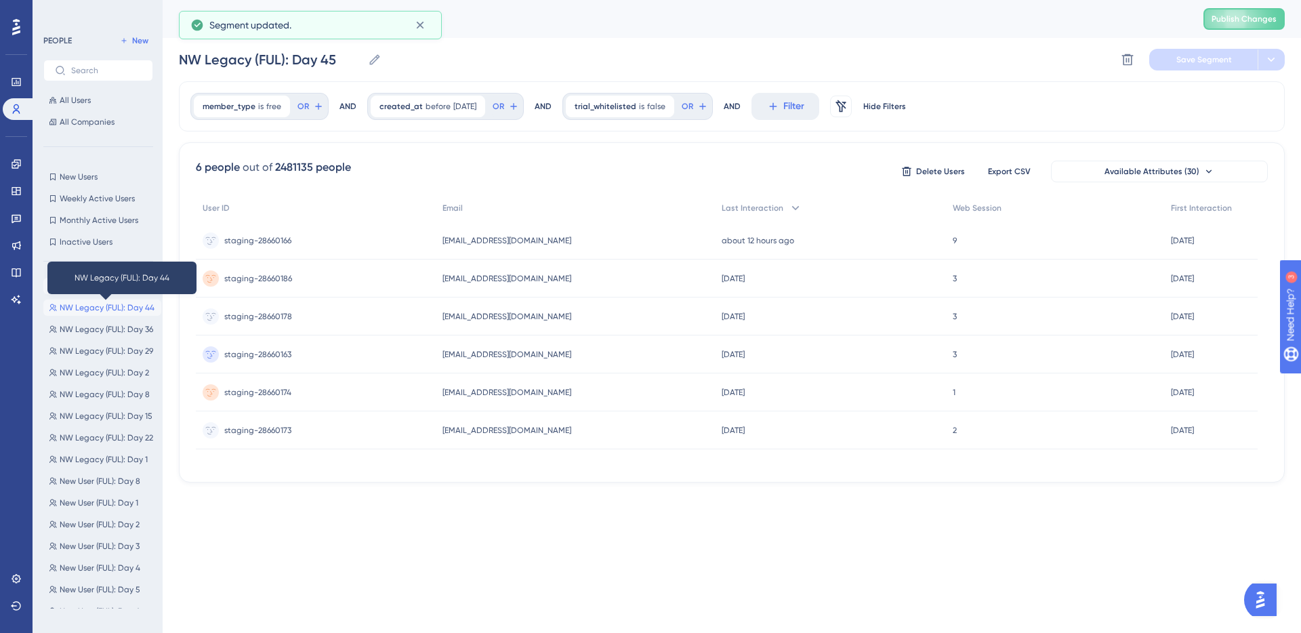
click at [117, 306] on span "NW Legacy (FUL): Day 44" at bounding box center [107, 307] width 95 height 11
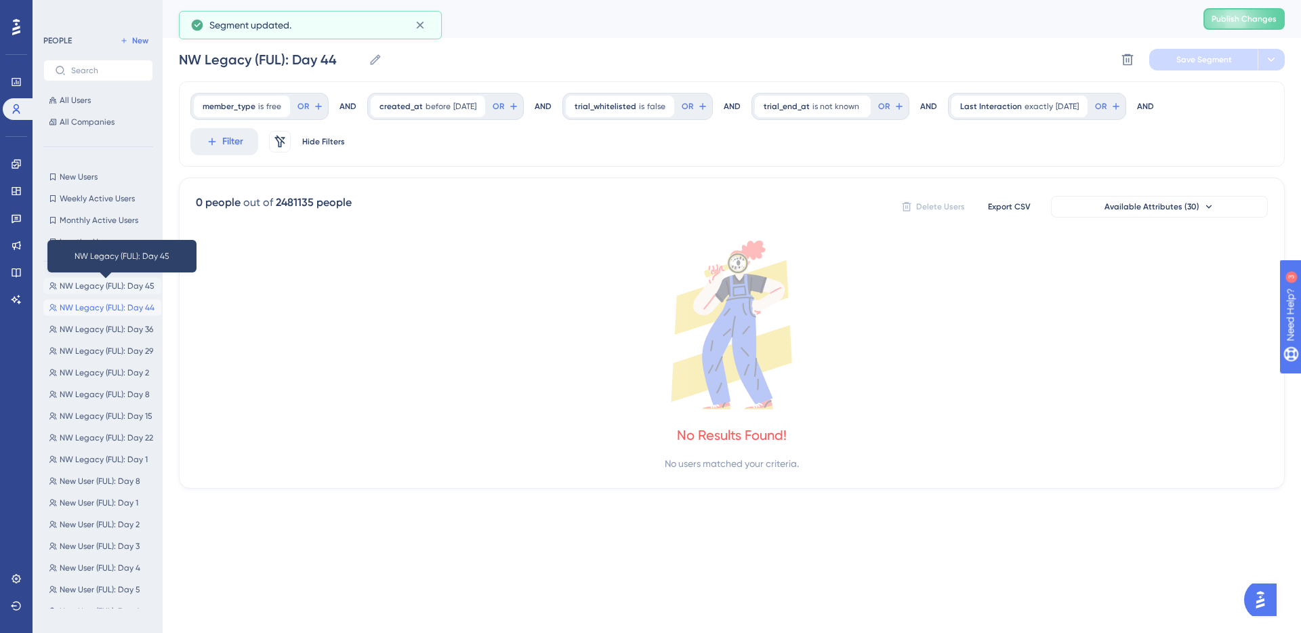
click at [117, 286] on span "NW Legacy (FUL): Day 45" at bounding box center [107, 286] width 95 height 11
type input "NW Legacy (FUL): Day 45"
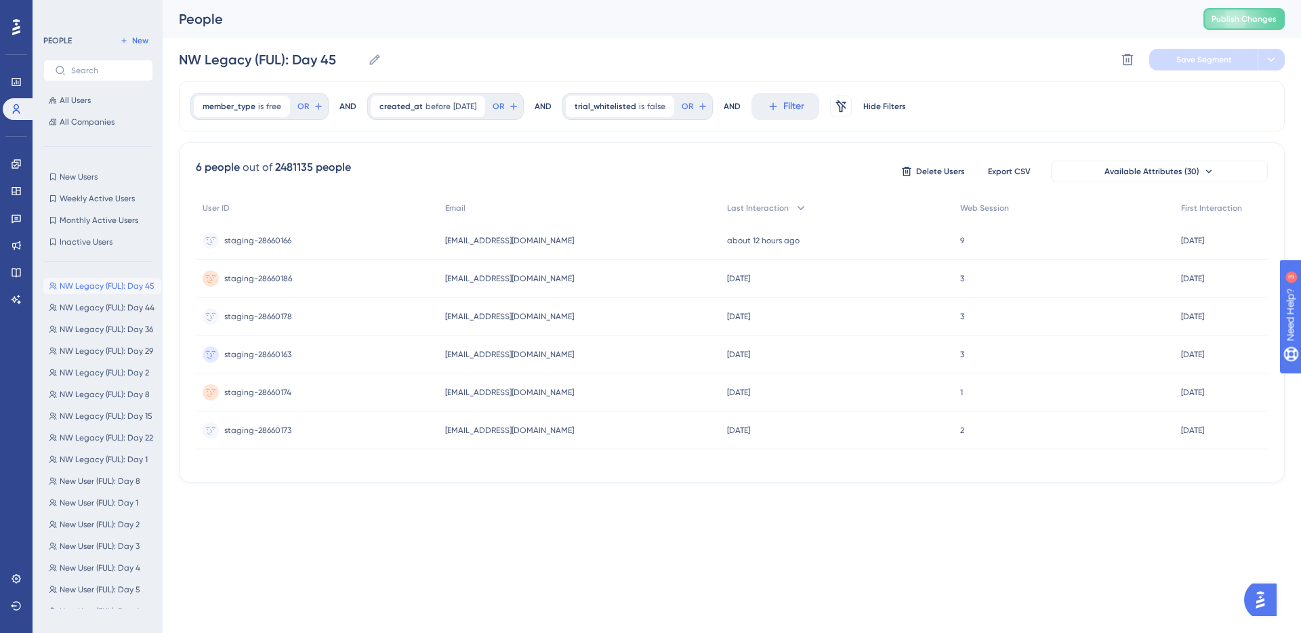
click at [758, 98] on div "member_type is free free Remove OR AND created_at before 8/26/2025 8/26/2025 Re…" at bounding box center [732, 106] width 1106 height 50
click at [795, 104] on span "Filter" at bounding box center [793, 106] width 21 height 16
type input "trial"
click at [884, 214] on button "trial_end_at trial_end_at" at bounding box center [859, 207] width 199 height 27
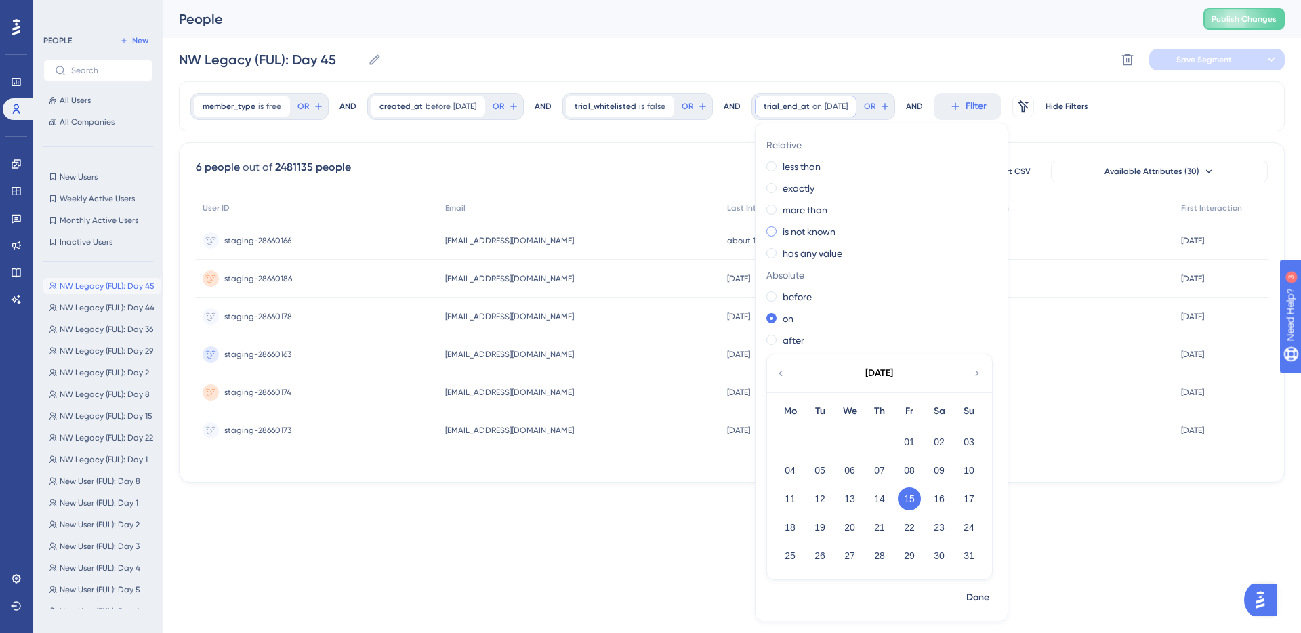
click at [827, 232] on label "is not known" at bounding box center [809, 232] width 53 height 16
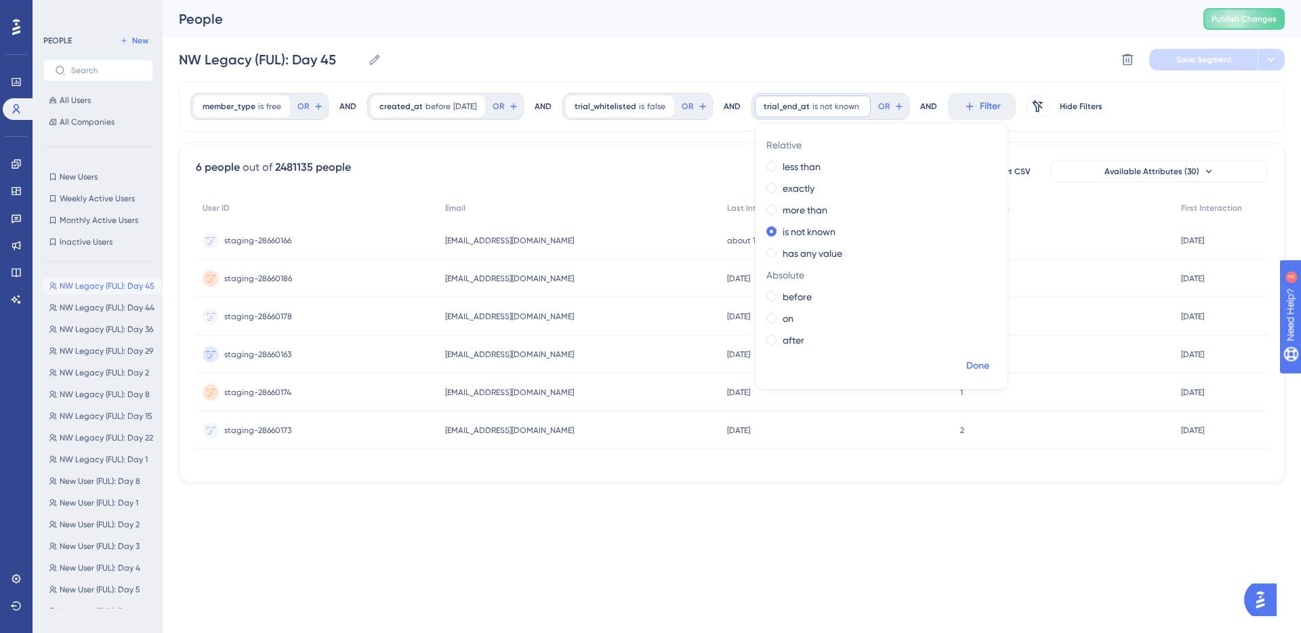
click at [982, 362] on span "Done" at bounding box center [977, 366] width 23 height 16
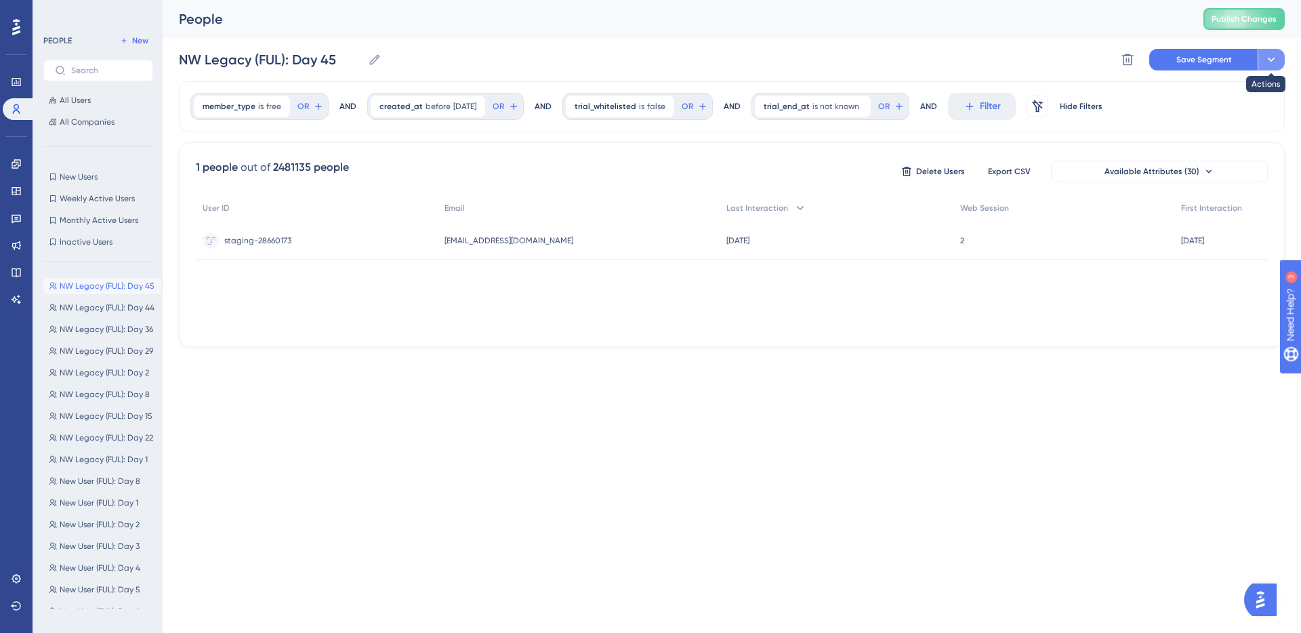
click at [1260, 57] on button at bounding box center [1271, 60] width 27 height 22
click at [1232, 57] on button "Save Segment" at bounding box center [1203, 60] width 108 height 22
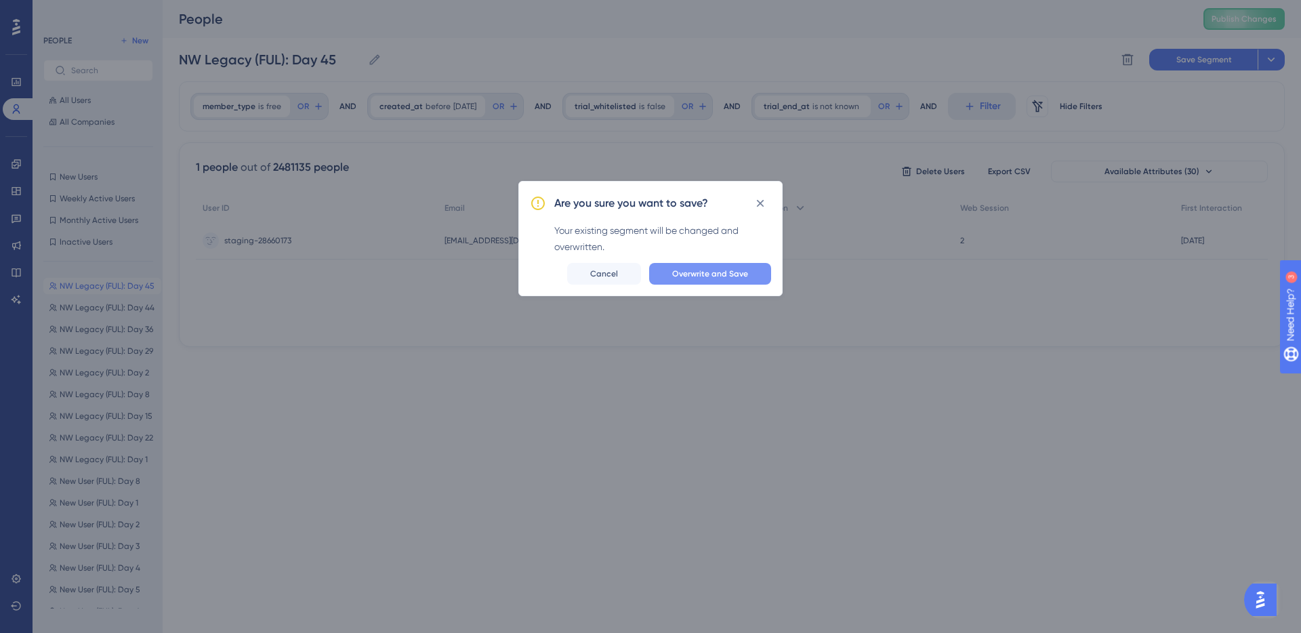
click at [699, 270] on span "Overwrite and Save" at bounding box center [710, 273] width 76 height 11
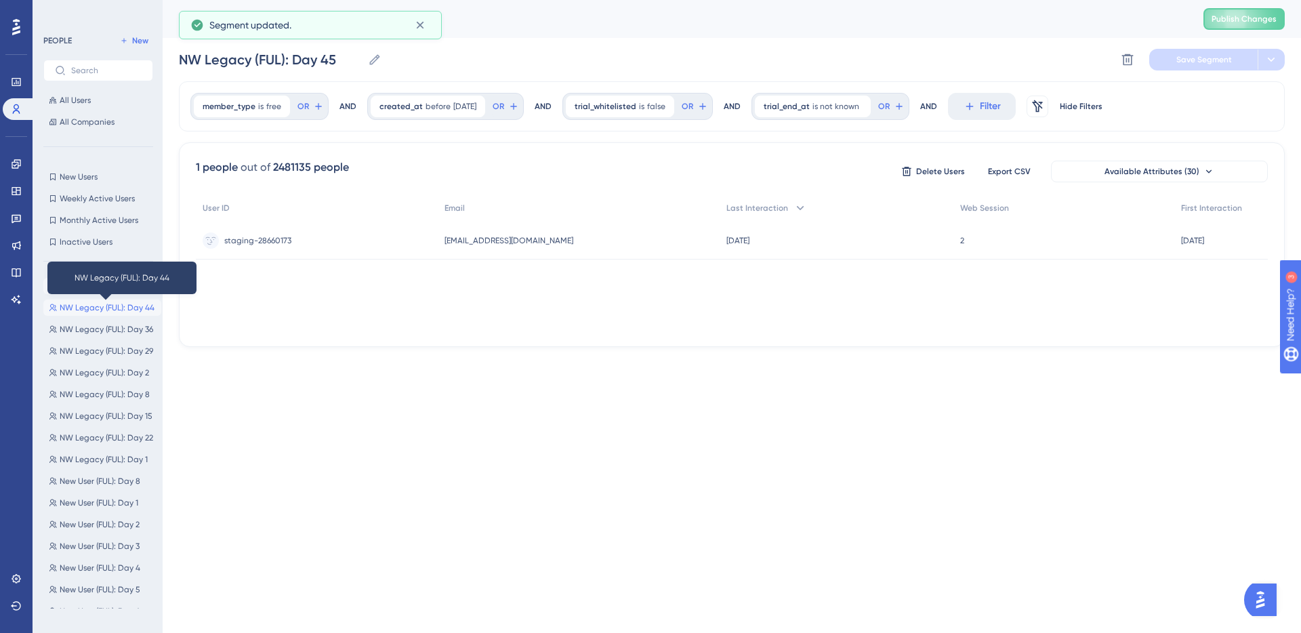
click at [104, 304] on span "NW Legacy (FUL): Day 44" at bounding box center [107, 307] width 95 height 11
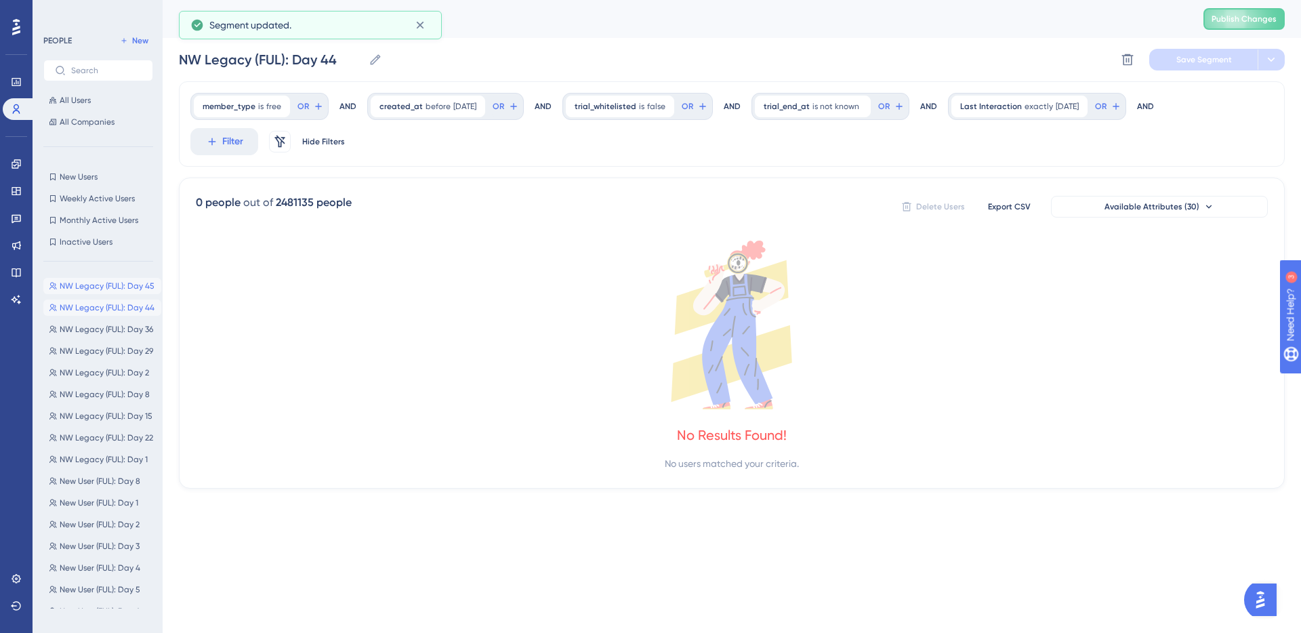
click at [106, 279] on button "NW Legacy (FUL): Day 45 NW Legacy (FUL): Day 45" at bounding box center [102, 286] width 118 height 16
type input "NW Legacy (FUL): Day 45"
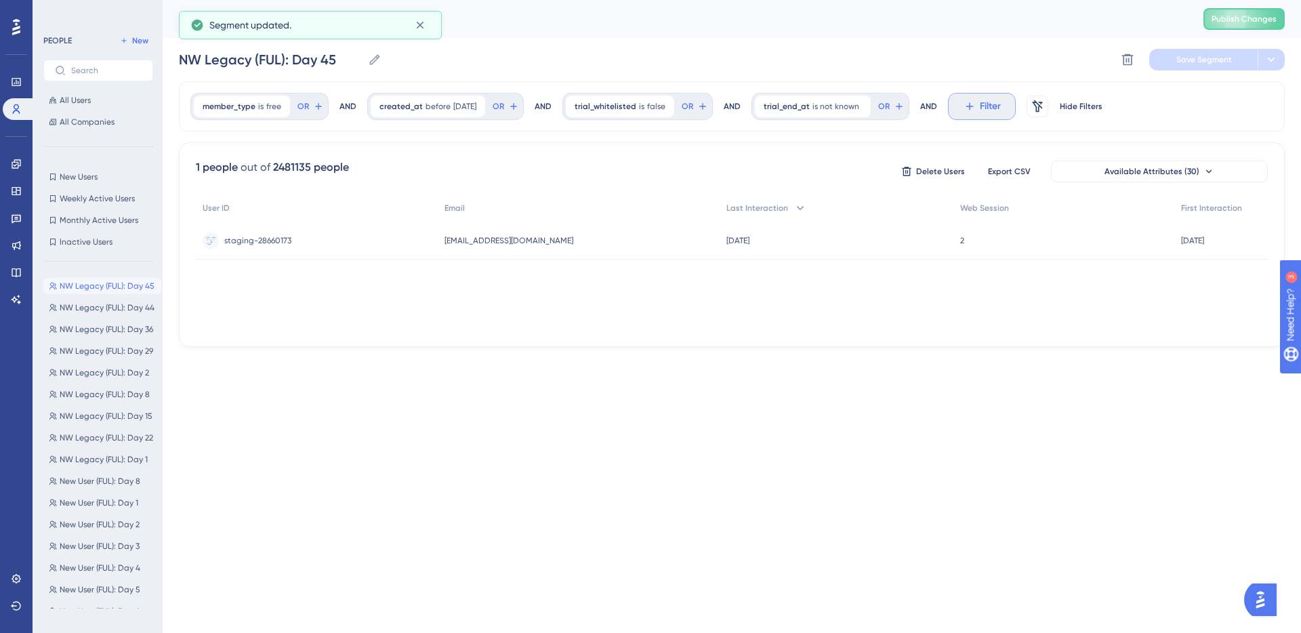
click at [970, 111] on icon at bounding box center [969, 106] width 12 height 12
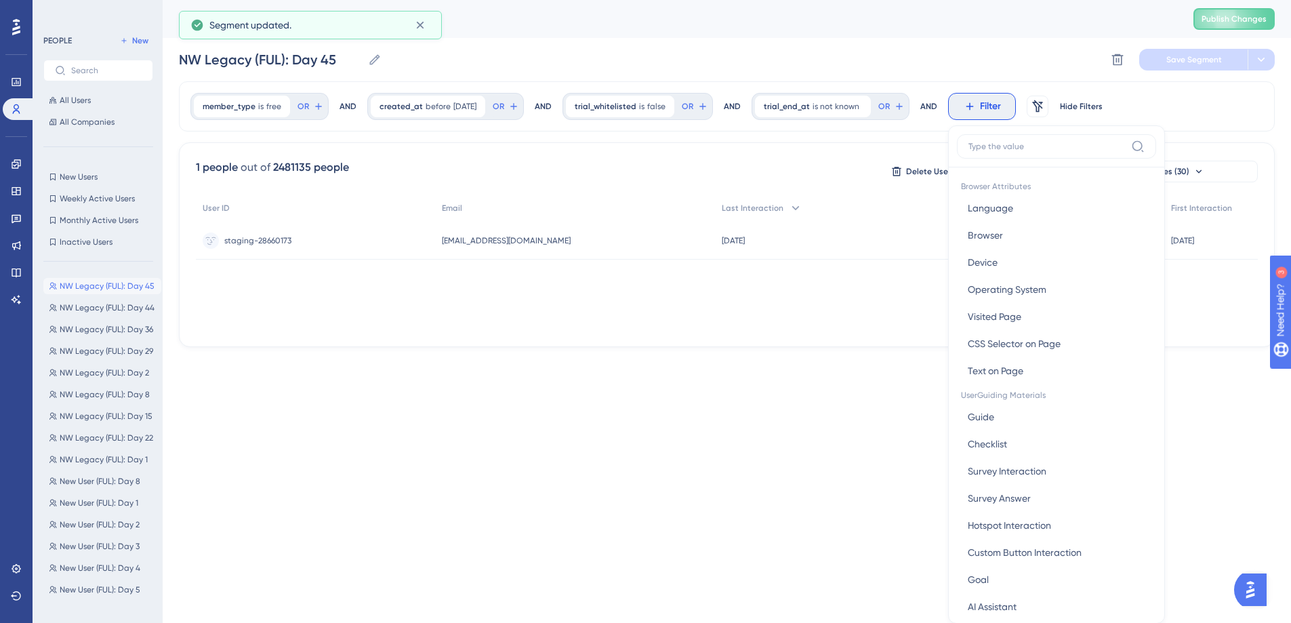
scroll to position [63, 0]
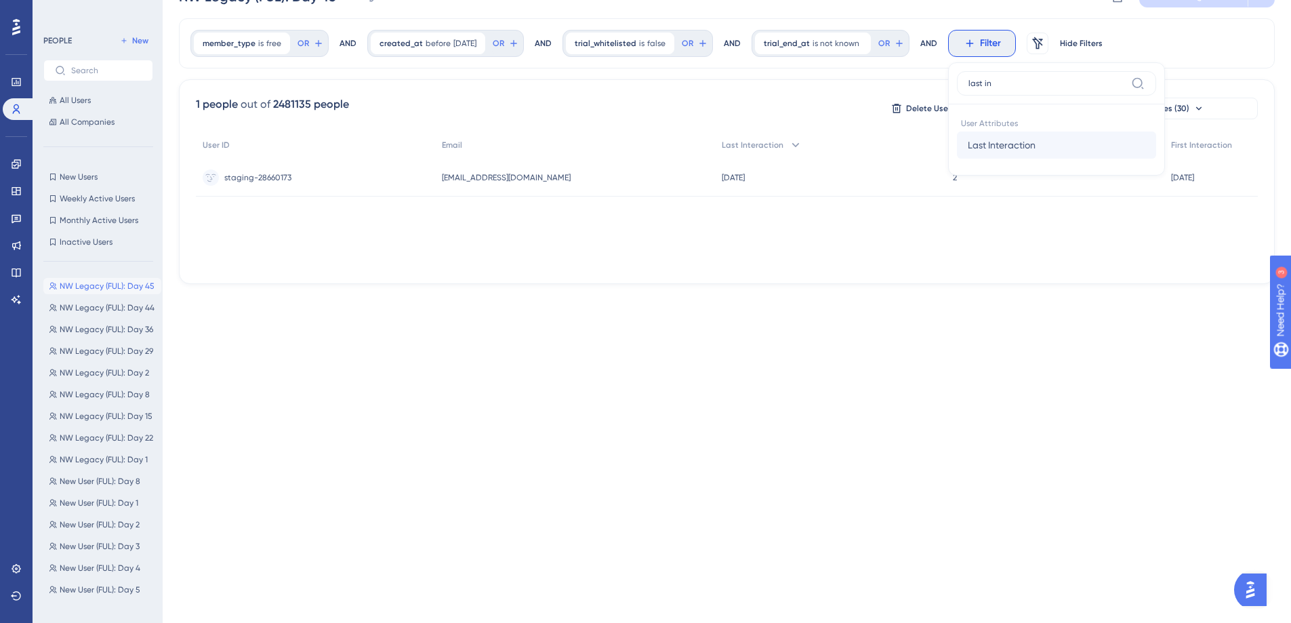
type input "last in"
click at [1035, 148] on span "Last Interaction" at bounding box center [1002, 145] width 68 height 16
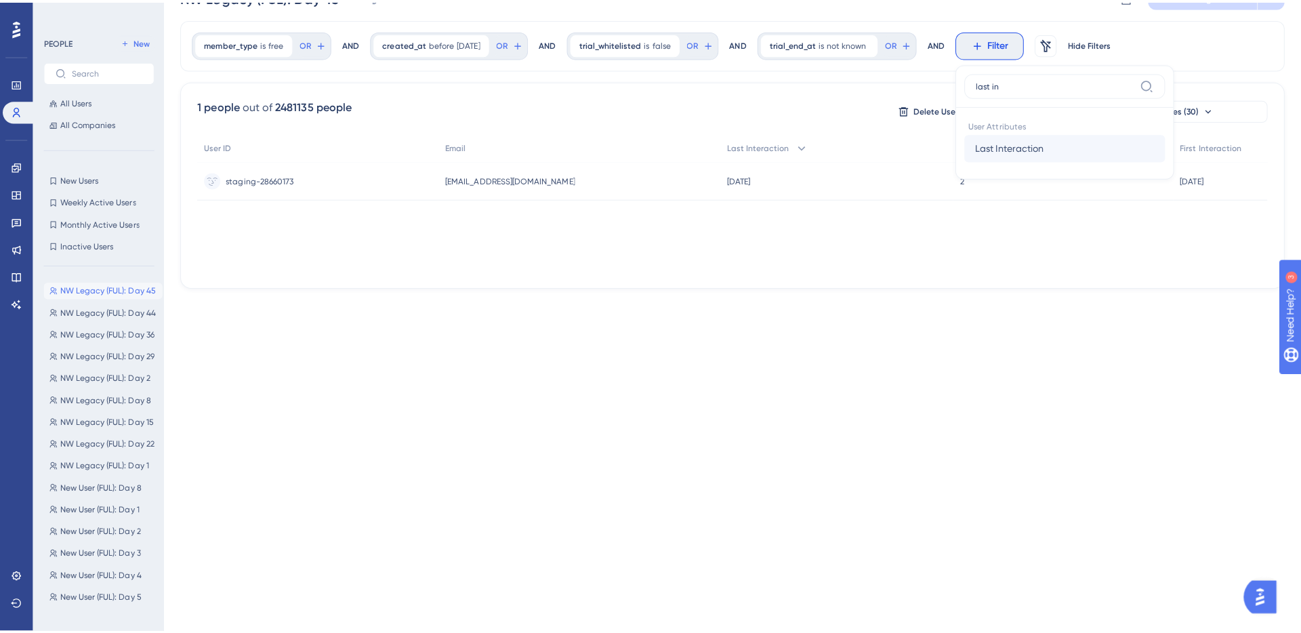
scroll to position [0, 0]
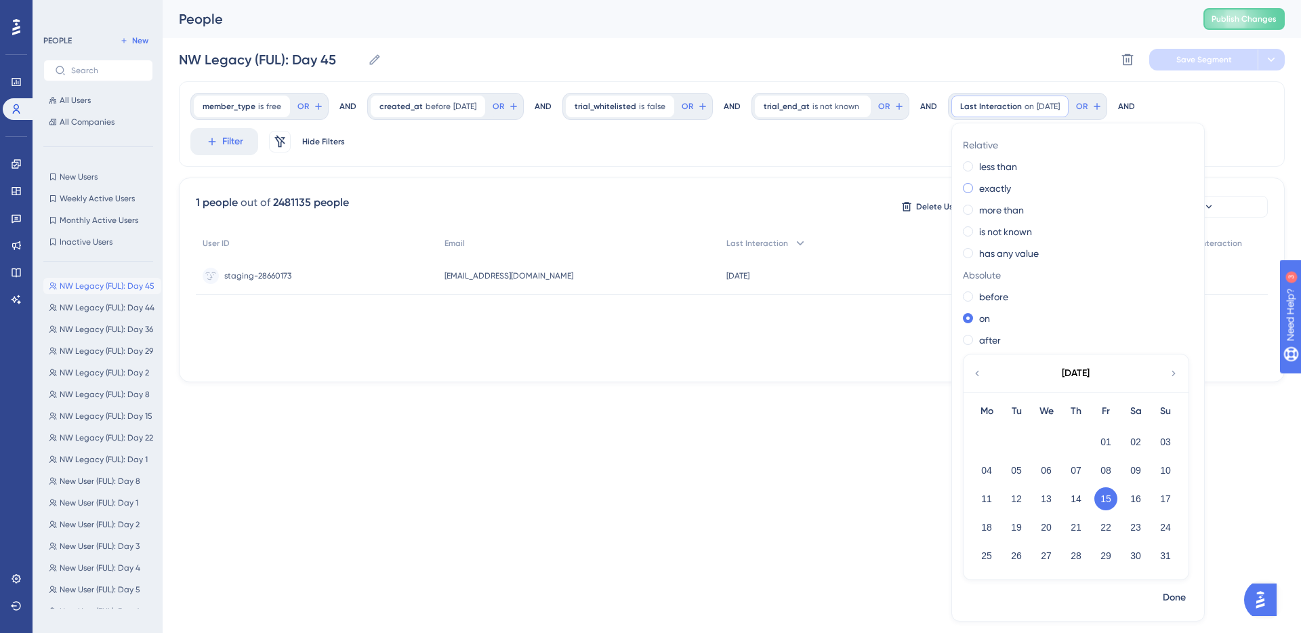
click at [1008, 189] on label "exactly" at bounding box center [995, 188] width 32 height 16
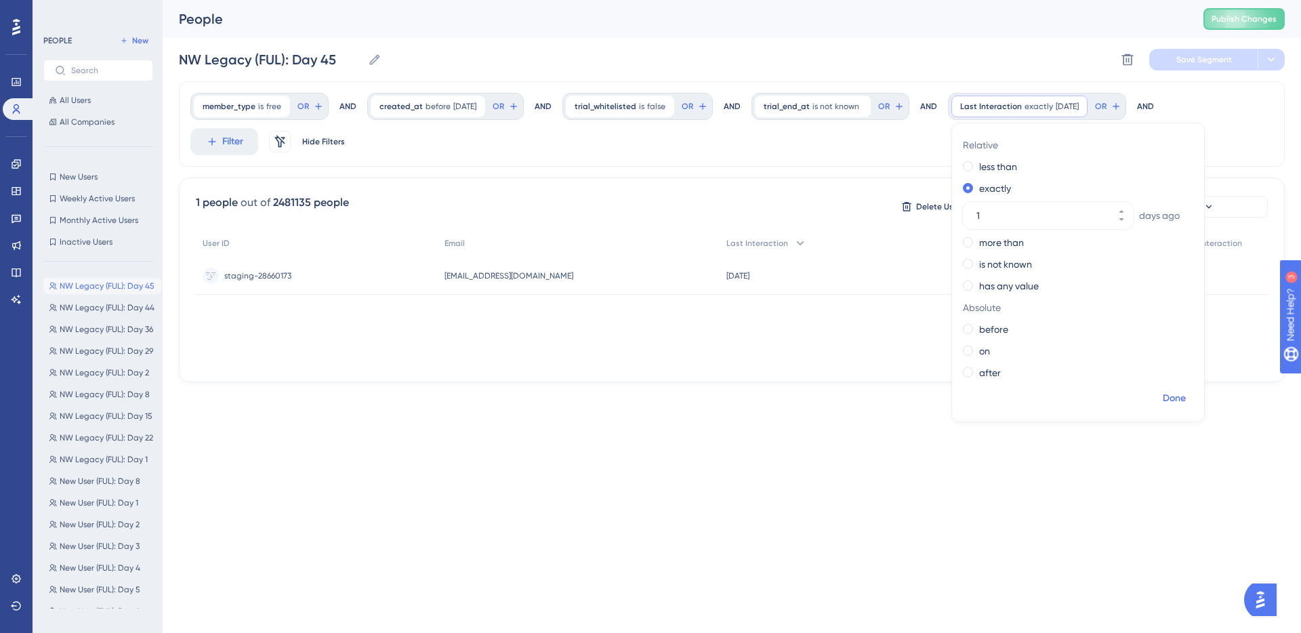
click at [1184, 394] on span "Done" at bounding box center [1174, 398] width 23 height 16
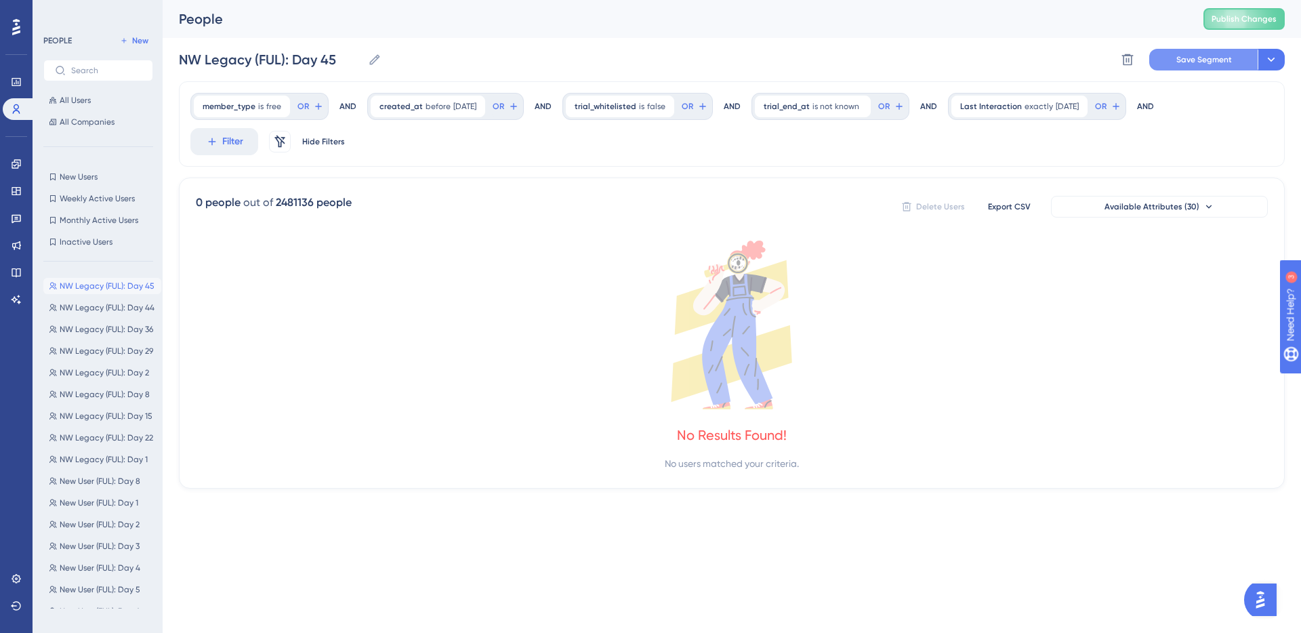
click at [1210, 58] on span "Save Segment" at bounding box center [1204, 59] width 56 height 11
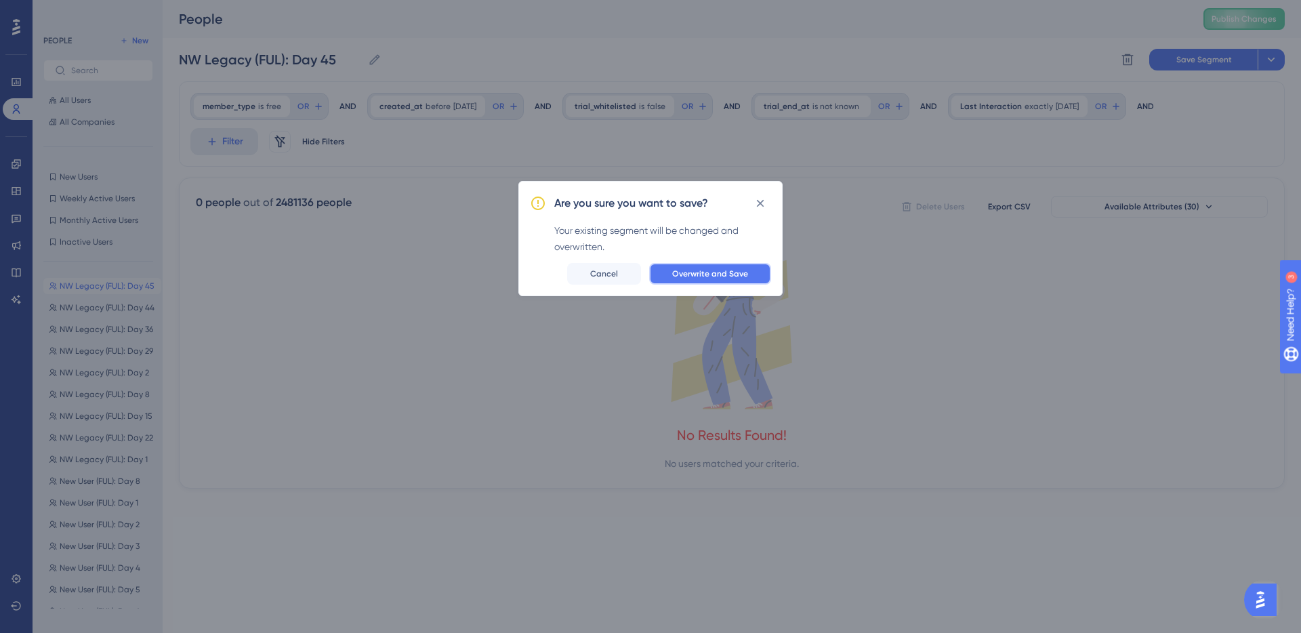
click at [707, 272] on span "Overwrite and Save" at bounding box center [710, 273] width 76 height 11
